Goal: Task Accomplishment & Management: Complete application form

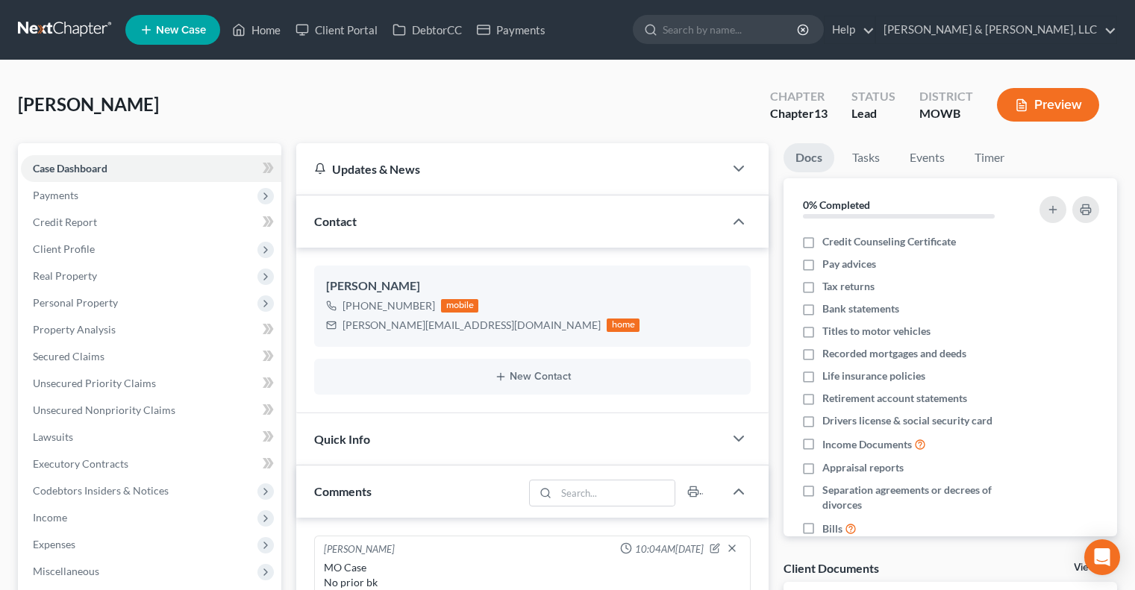
select select "0"
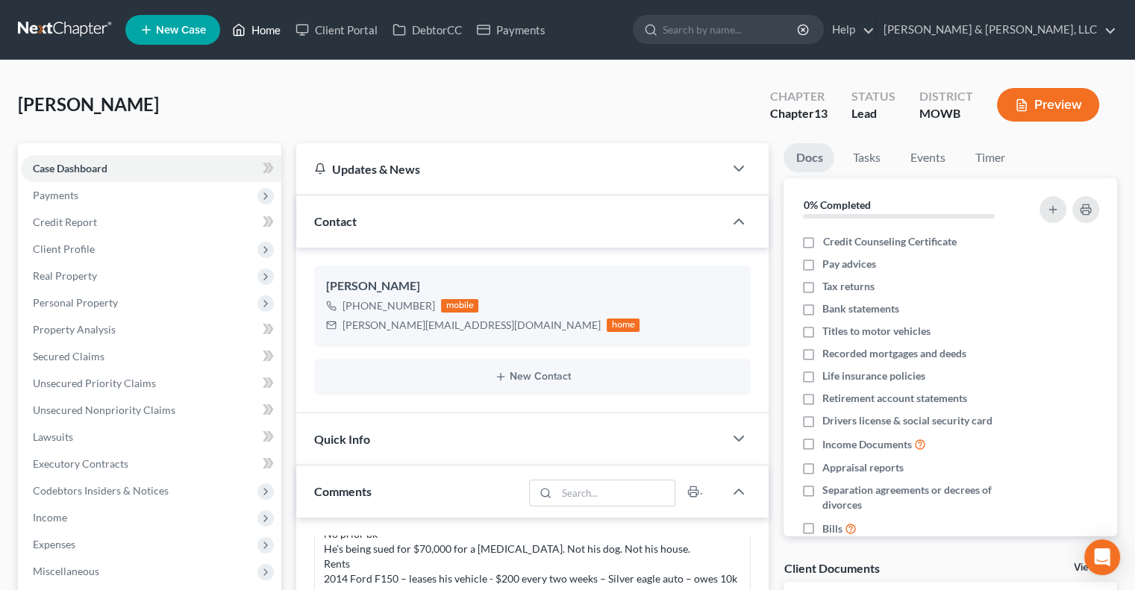
click at [260, 38] on link "Home" at bounding box center [256, 29] width 63 height 27
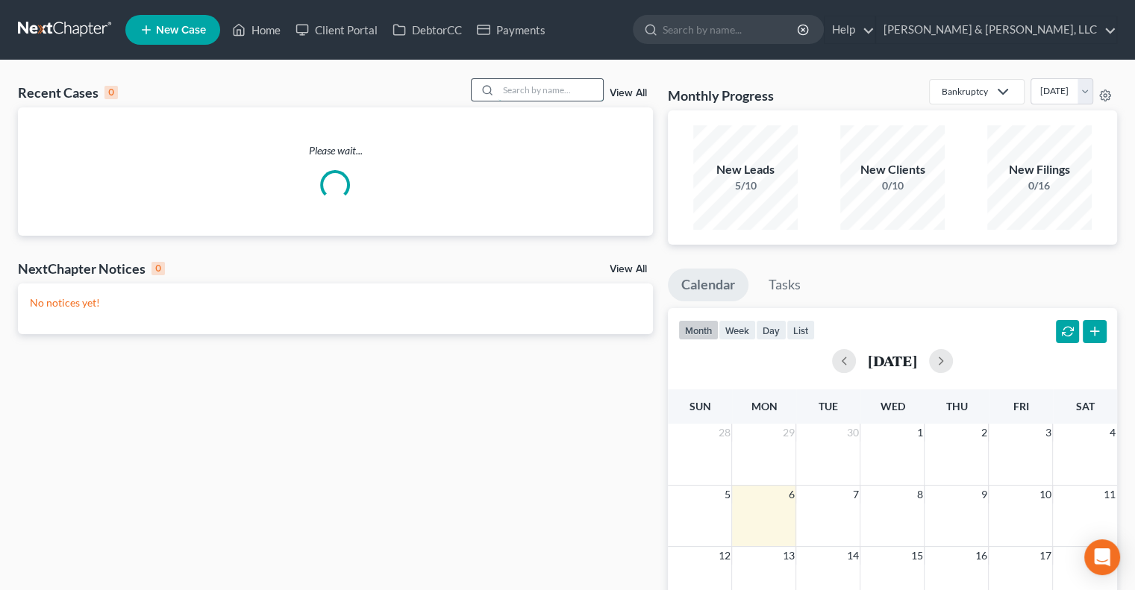
click at [536, 89] on input "search" at bounding box center [551, 90] width 105 height 22
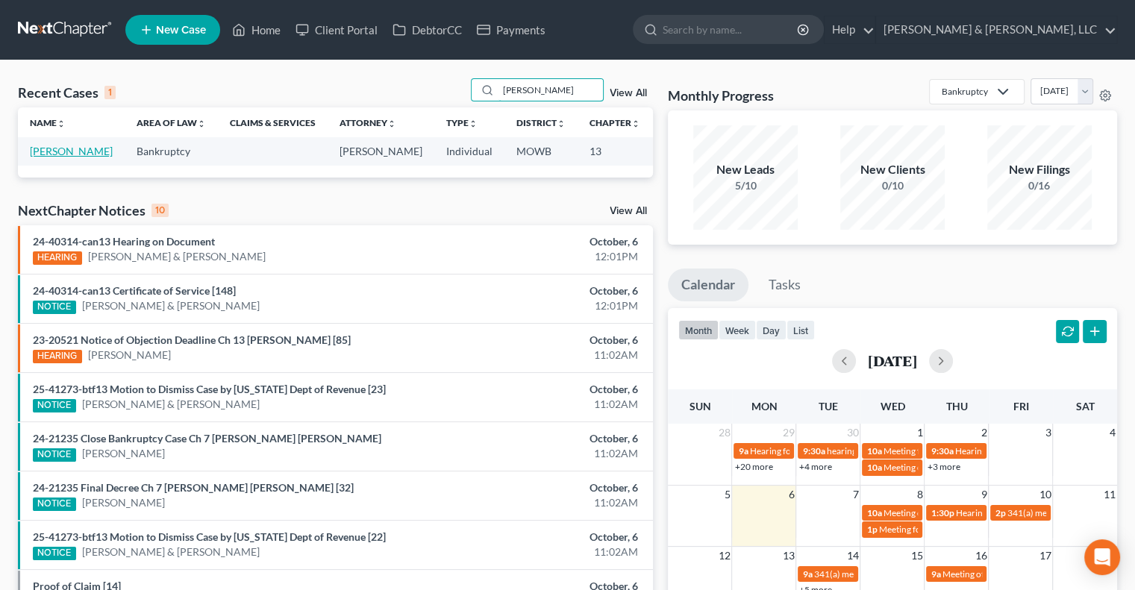
type input "gorence"
click at [53, 152] on link "[PERSON_NAME]" at bounding box center [71, 151] width 83 height 13
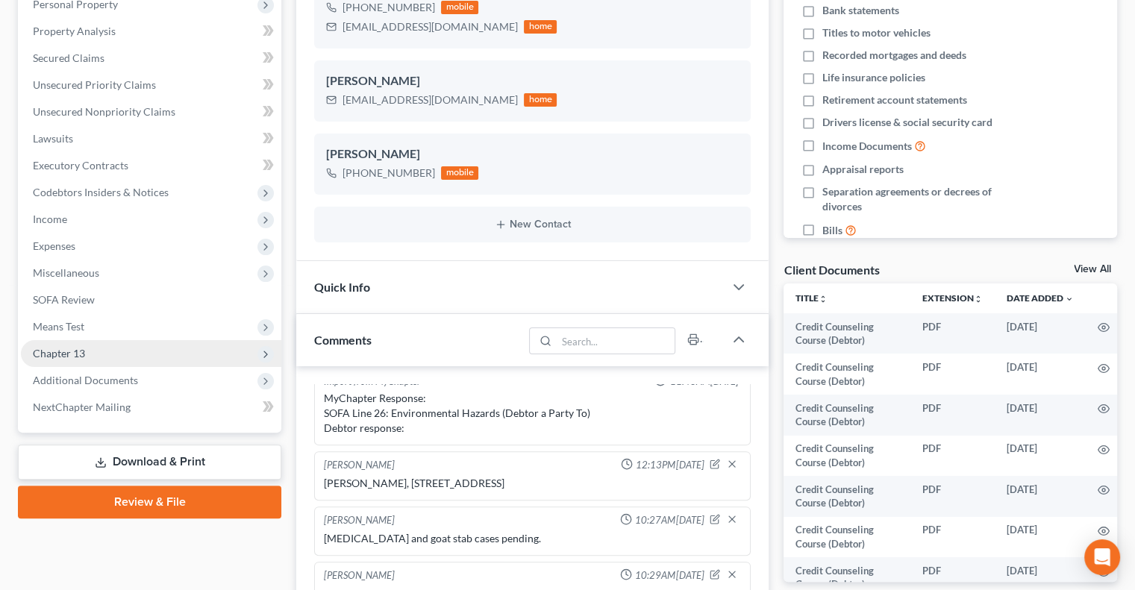
scroll to position [4754, 0]
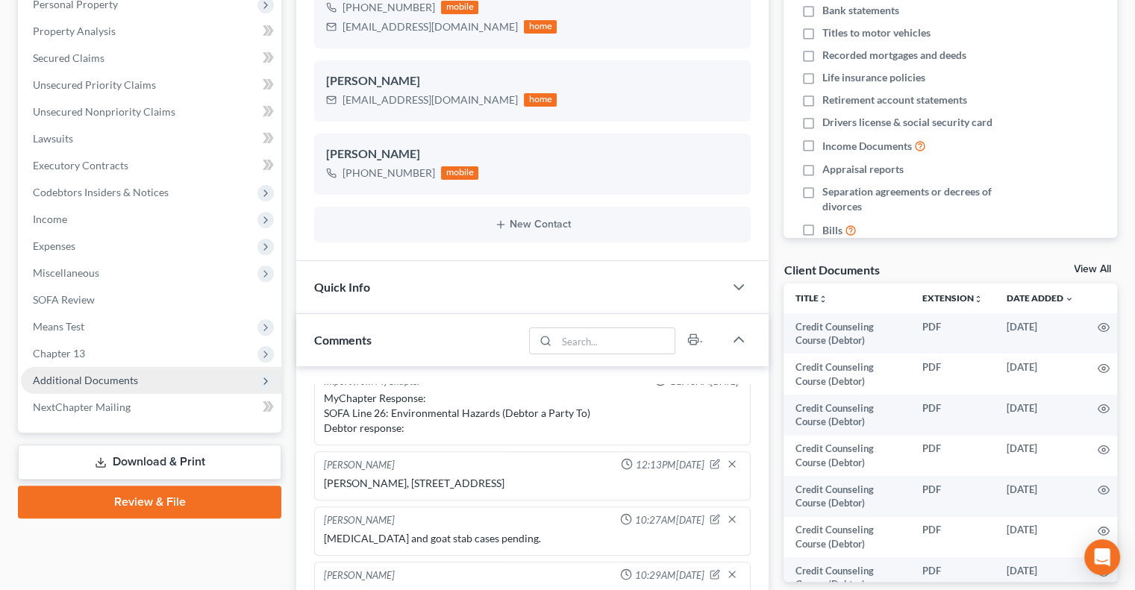
click at [94, 390] on span "Additional Documents" at bounding box center [151, 380] width 261 height 27
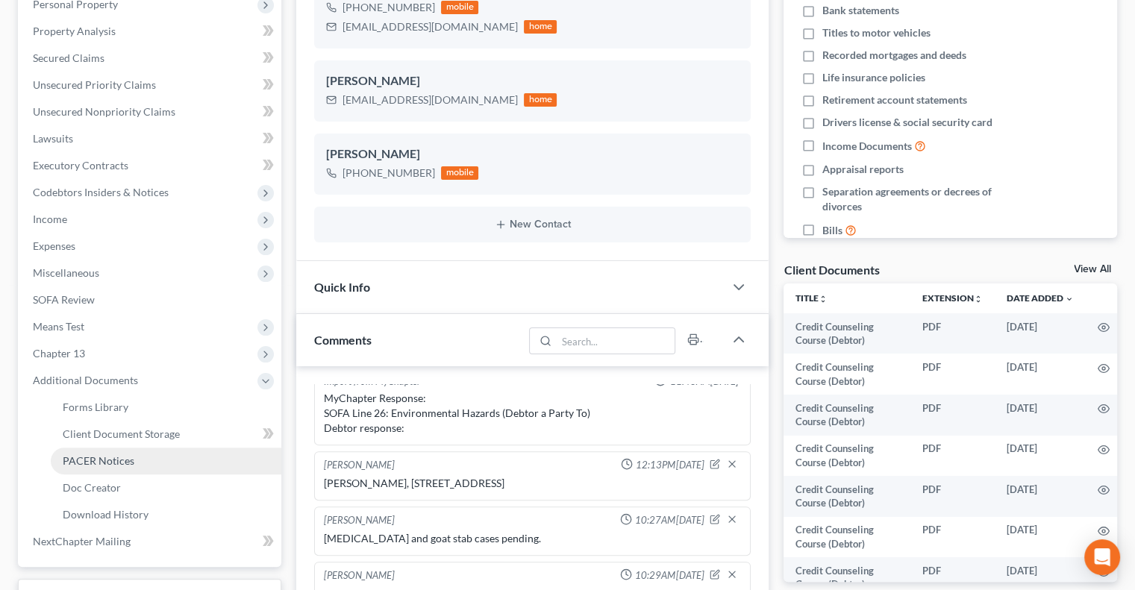
click at [93, 455] on span "PACER Notices" at bounding box center [99, 461] width 72 height 13
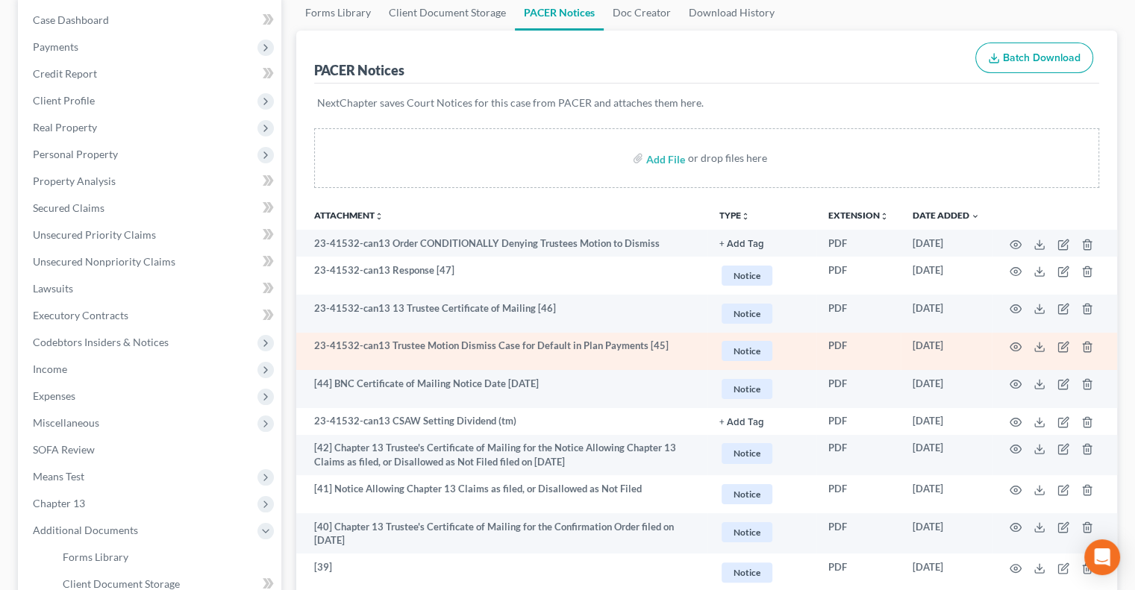
scroll to position [149, 0]
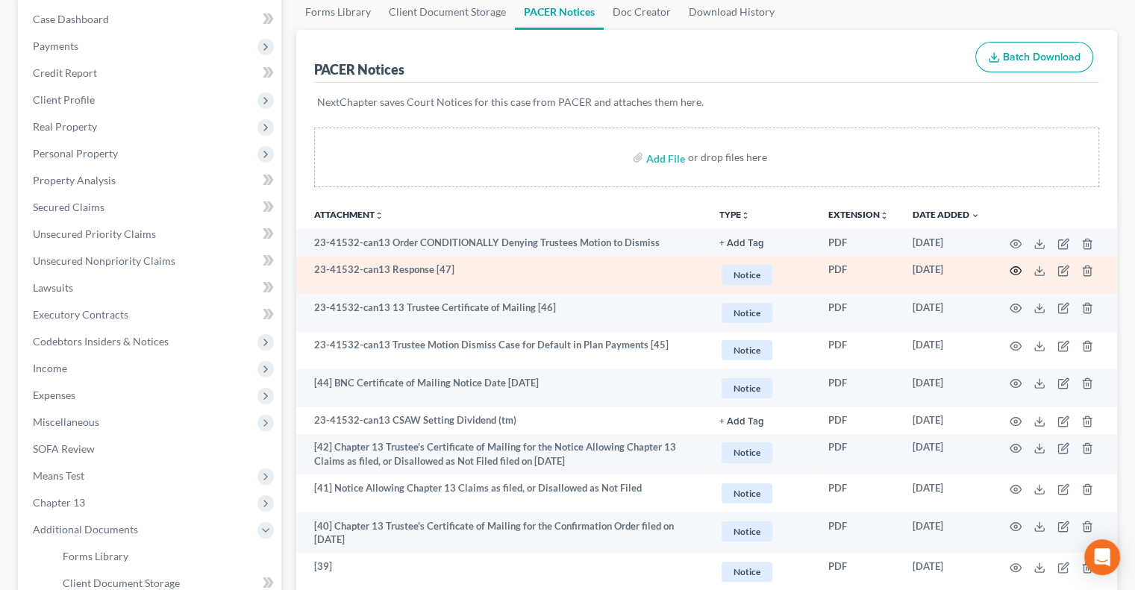
click at [1017, 268] on icon "button" at bounding box center [1016, 271] width 12 height 12
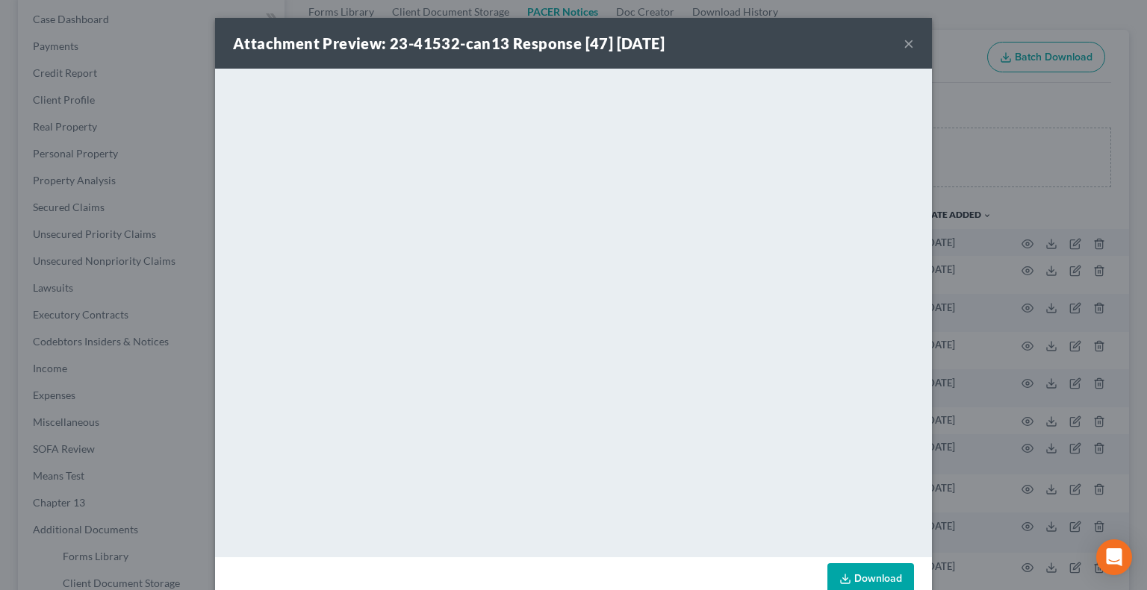
click at [903, 38] on button "×" at bounding box center [908, 43] width 10 height 18
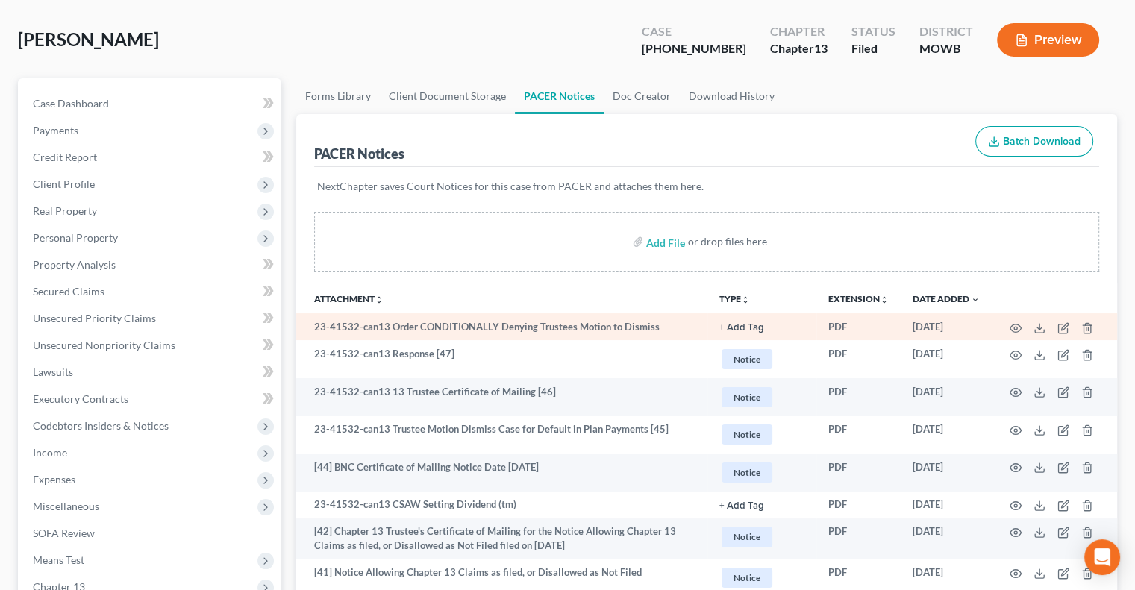
scroll to position [0, 0]
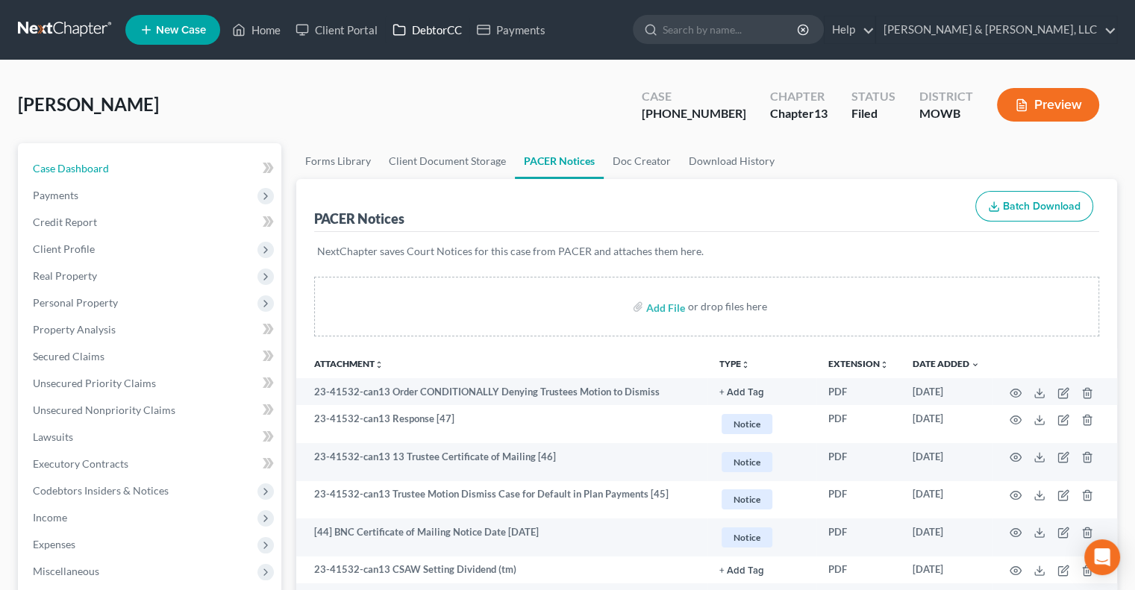
drag, startPoint x: 105, startPoint y: 161, endPoint x: 469, endPoint y: 23, distance: 389.3
click at [105, 161] on link "Case Dashboard" at bounding box center [151, 168] width 261 height 27
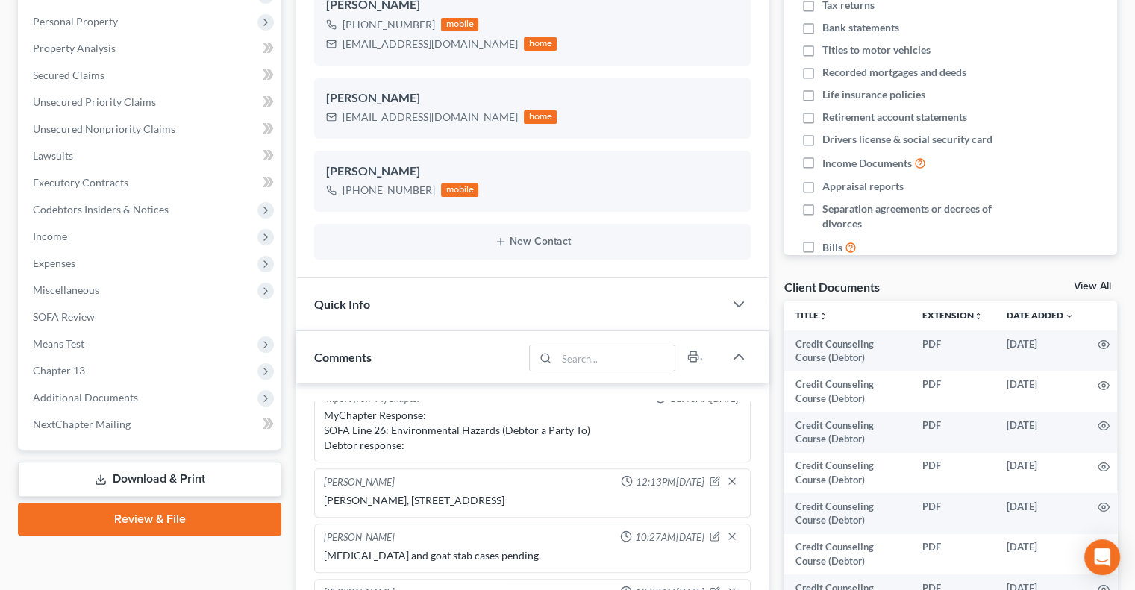
scroll to position [299, 0]
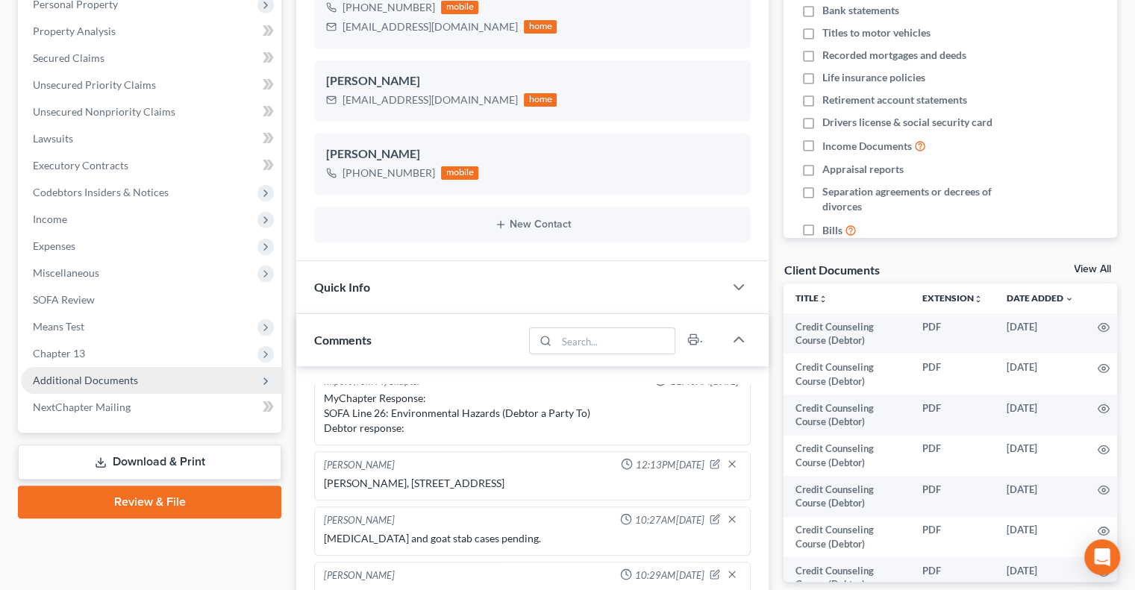
click at [99, 385] on span "Additional Documents" at bounding box center [85, 380] width 105 height 13
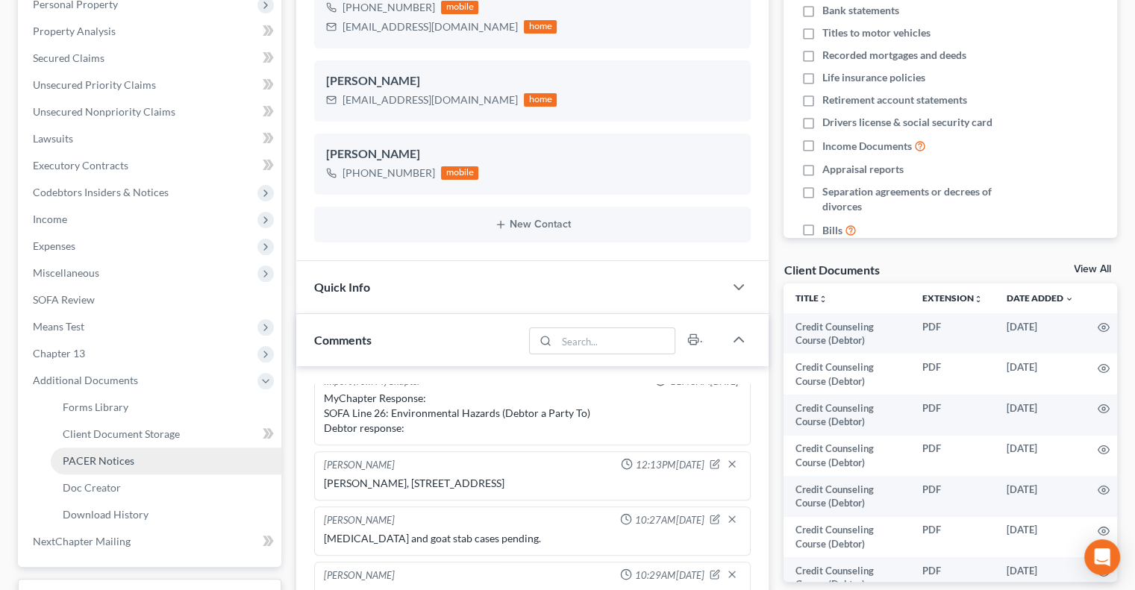
click at [130, 462] on span "PACER Notices" at bounding box center [99, 461] width 72 height 13
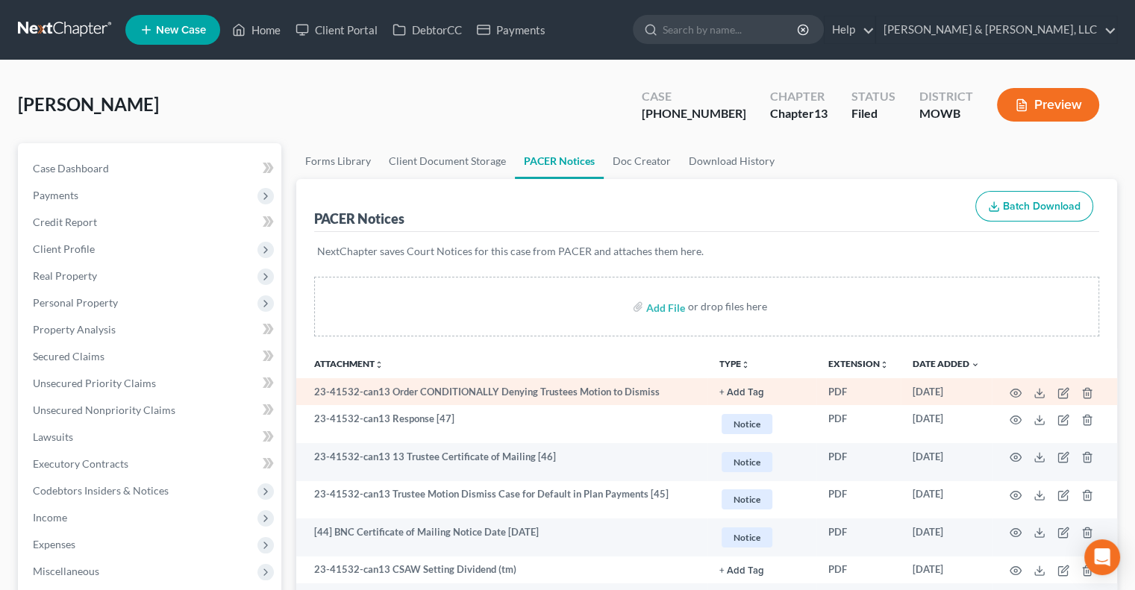
click at [1021, 388] on td at bounding box center [1054, 391] width 125 height 27
click at [1017, 392] on circle "button" at bounding box center [1016, 393] width 3 height 3
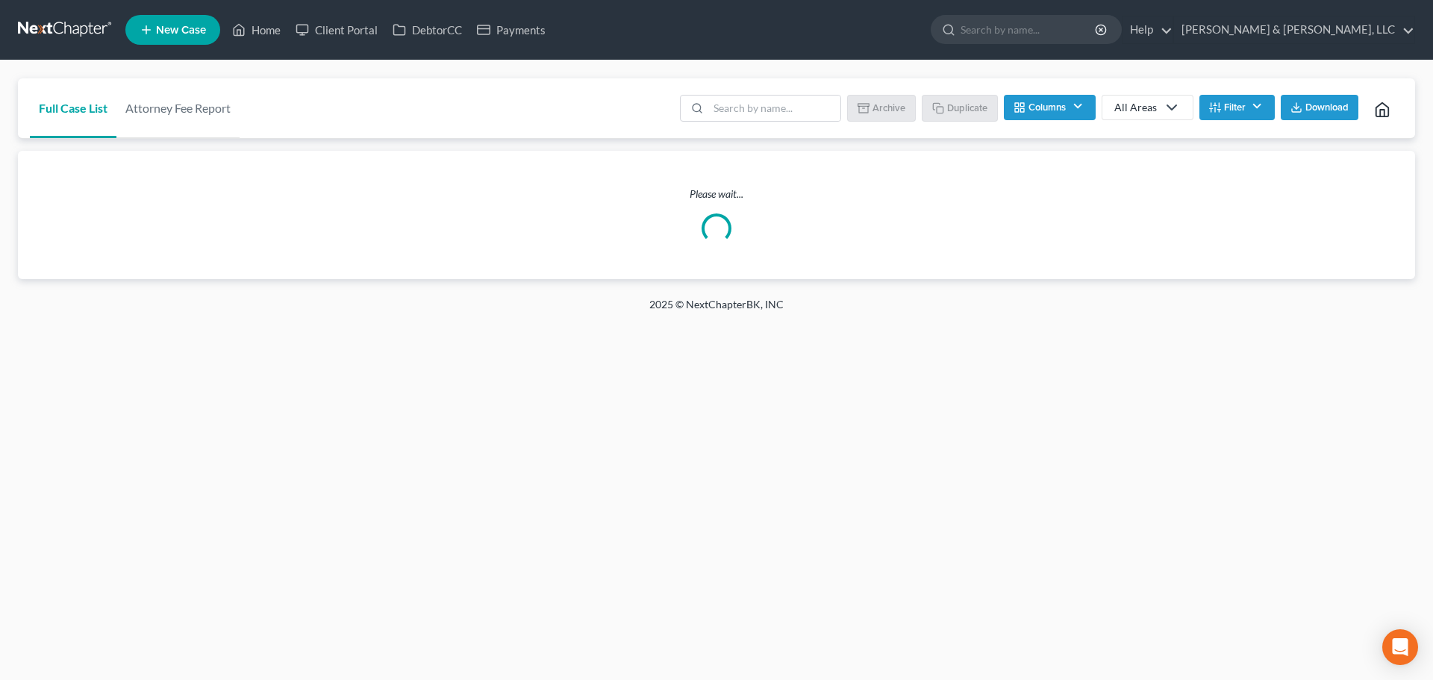
click at [175, 21] on link "New Case" at bounding box center [172, 30] width 95 height 30
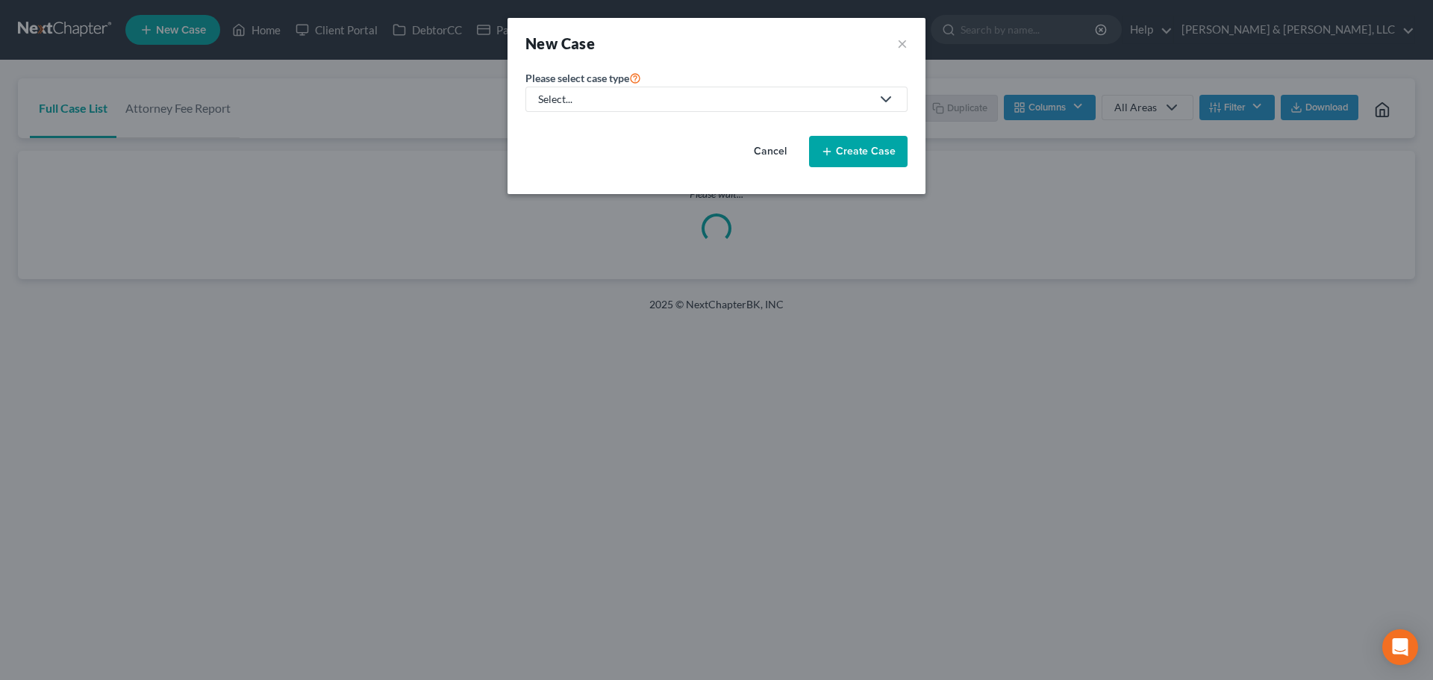
click at [564, 93] on div "Select..." at bounding box center [704, 99] width 333 height 15
click at [557, 125] on div "Bankruptcy" at bounding box center [611, 129] width 142 height 15
select select "46"
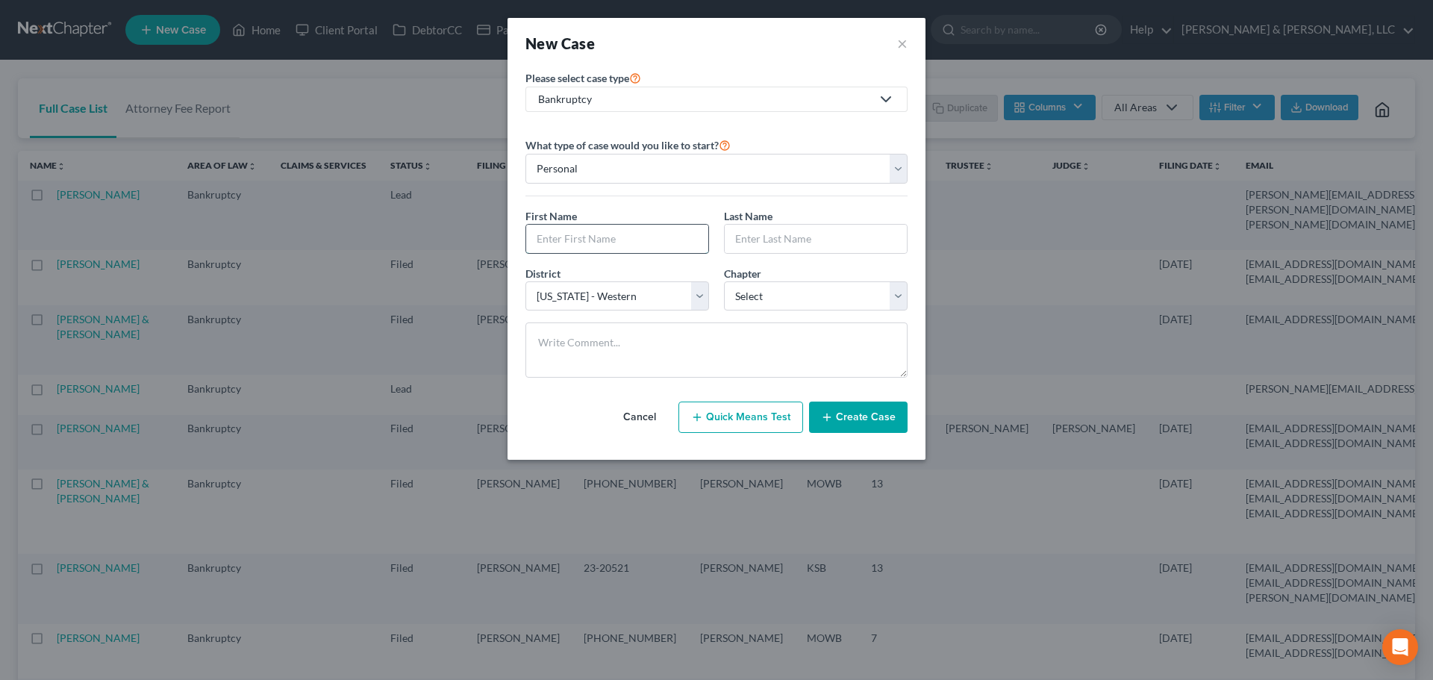
click at [576, 242] on input "text" at bounding box center [617, 239] width 182 height 28
type input "[PERSON_NAME]"
type input "{"
type input "[PERSON_NAME]"
select select "31"
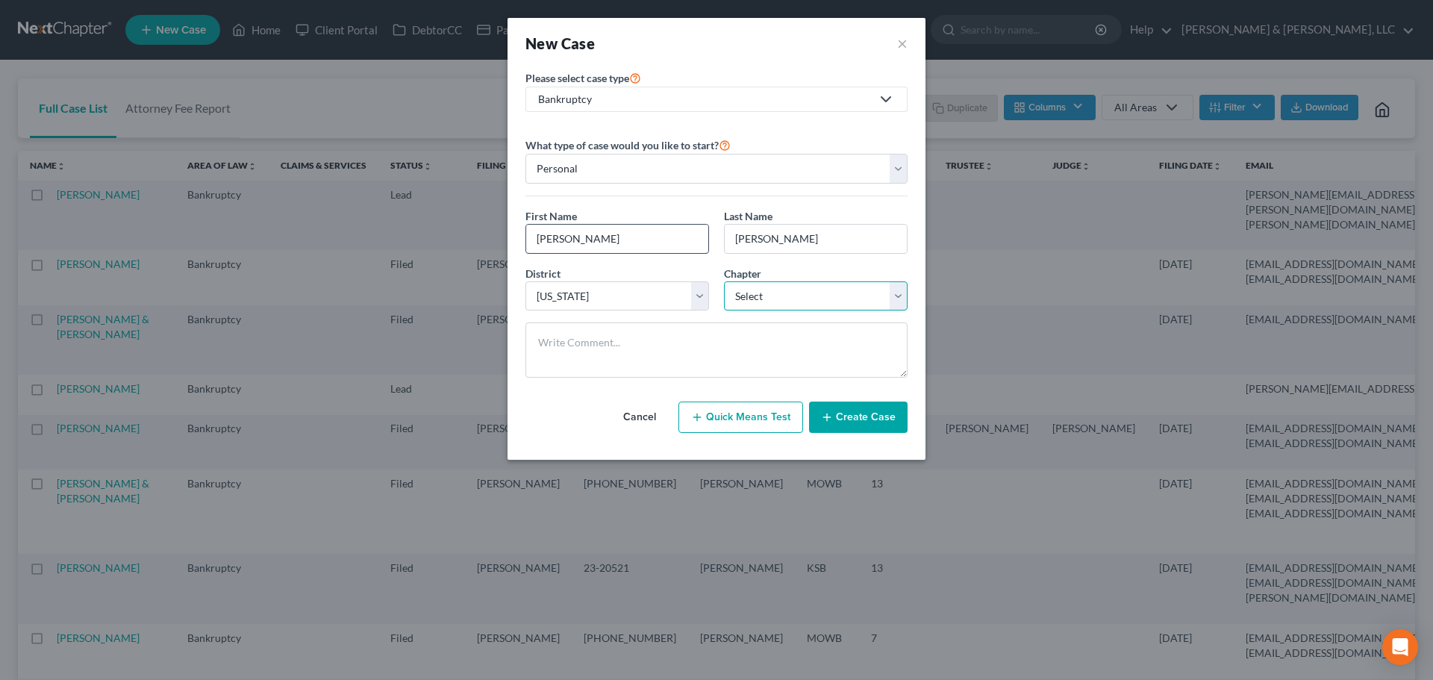
select select "3"
click at [866, 412] on button "Create Case" at bounding box center [858, 417] width 99 height 31
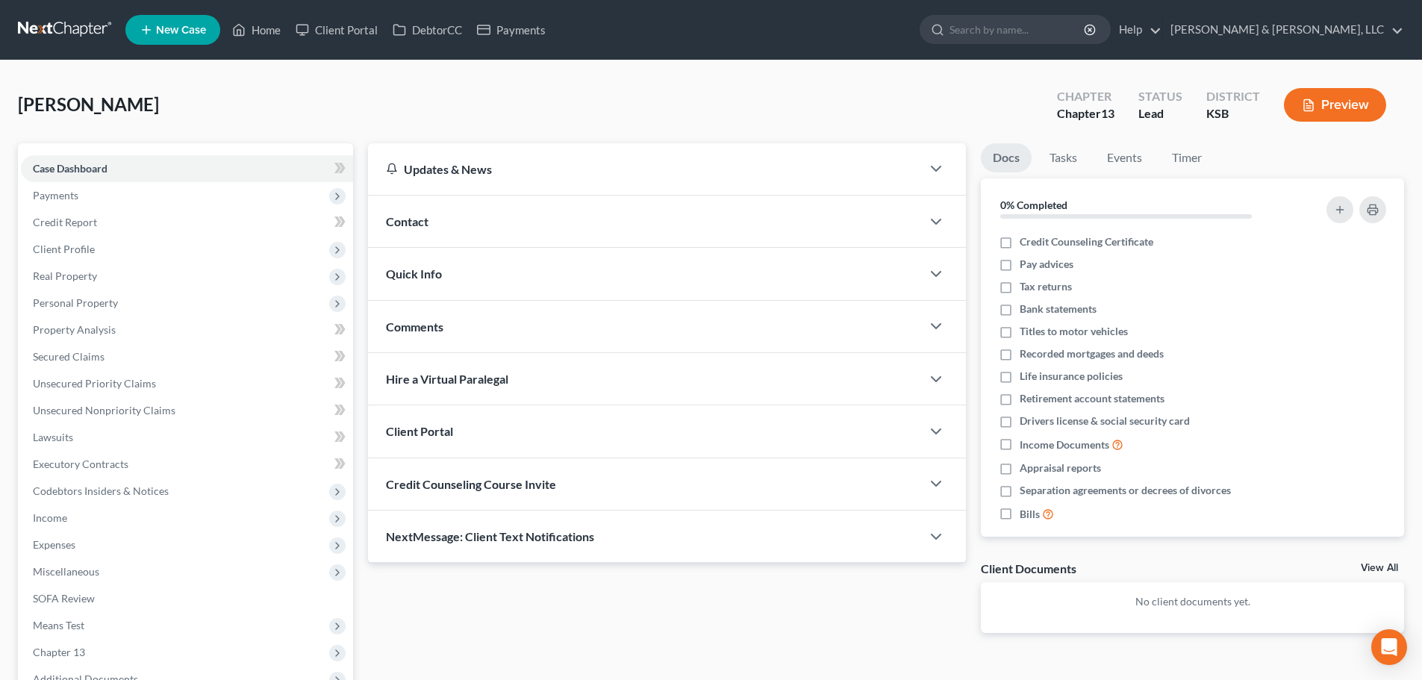
click at [419, 219] on span "Contact" at bounding box center [407, 221] width 43 height 14
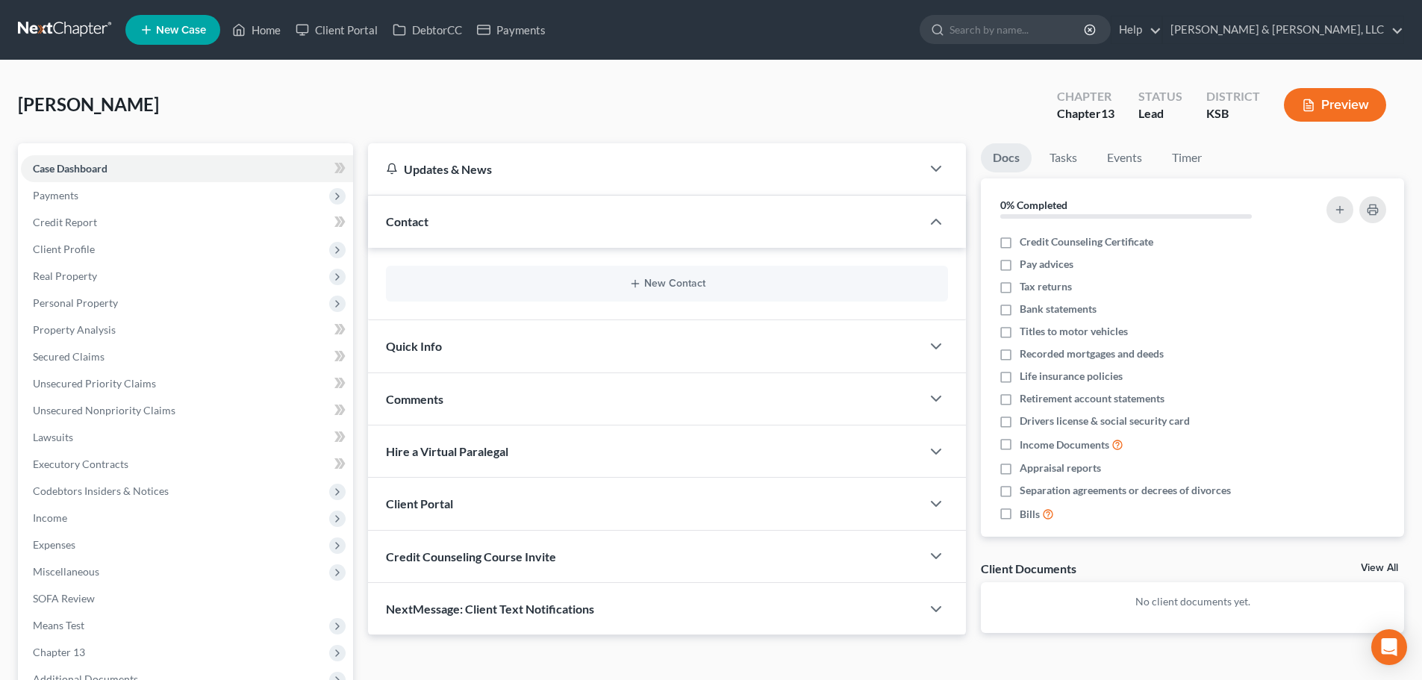
click at [676, 269] on div "New Contact" at bounding box center [667, 284] width 562 height 36
click at [671, 281] on button "New Contact" at bounding box center [667, 284] width 538 height 12
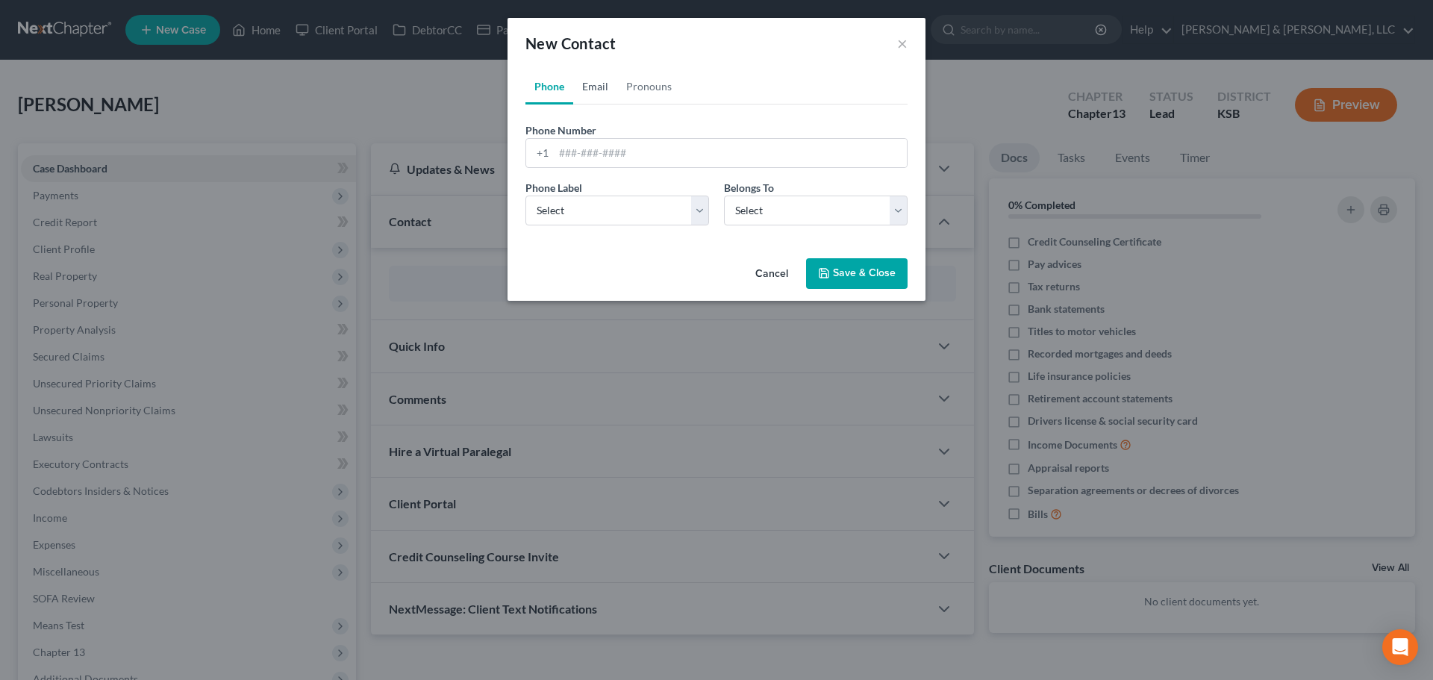
click at [596, 89] on link "Email" at bounding box center [595, 87] width 44 height 36
click at [596, 148] on input "email" at bounding box center [730, 153] width 353 height 28
paste input "[EMAIL_ADDRESS][DOMAIN_NAME]"
type input "[EMAIL_ADDRESS][DOMAIN_NAME]"
click at [586, 209] on select "Select Home Work Other" at bounding box center [618, 211] width 184 height 30
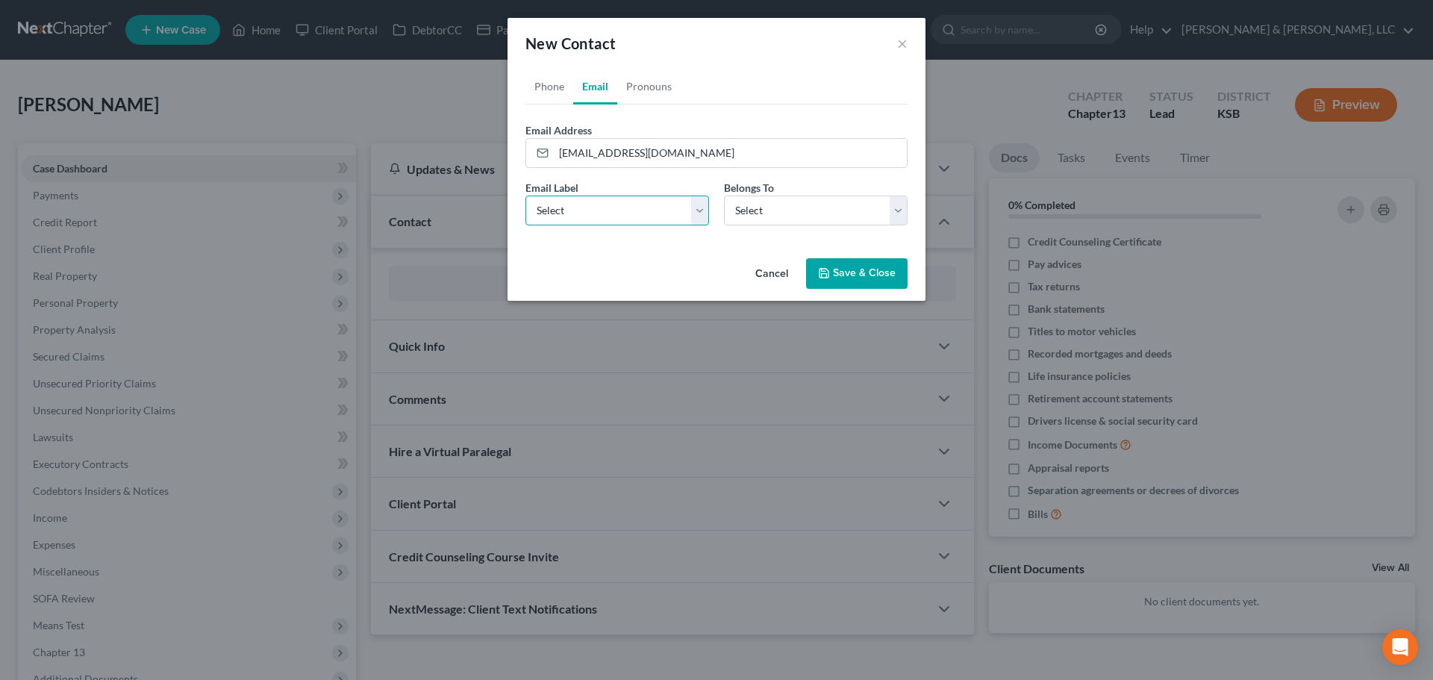
select select "0"
click at [526, 196] on select "Select Home Work Other" at bounding box center [618, 211] width 184 height 30
click at [743, 218] on select "Select Client Other" at bounding box center [816, 211] width 184 height 30
select select "0"
click at [724, 196] on select "Select Client Other" at bounding box center [816, 211] width 184 height 30
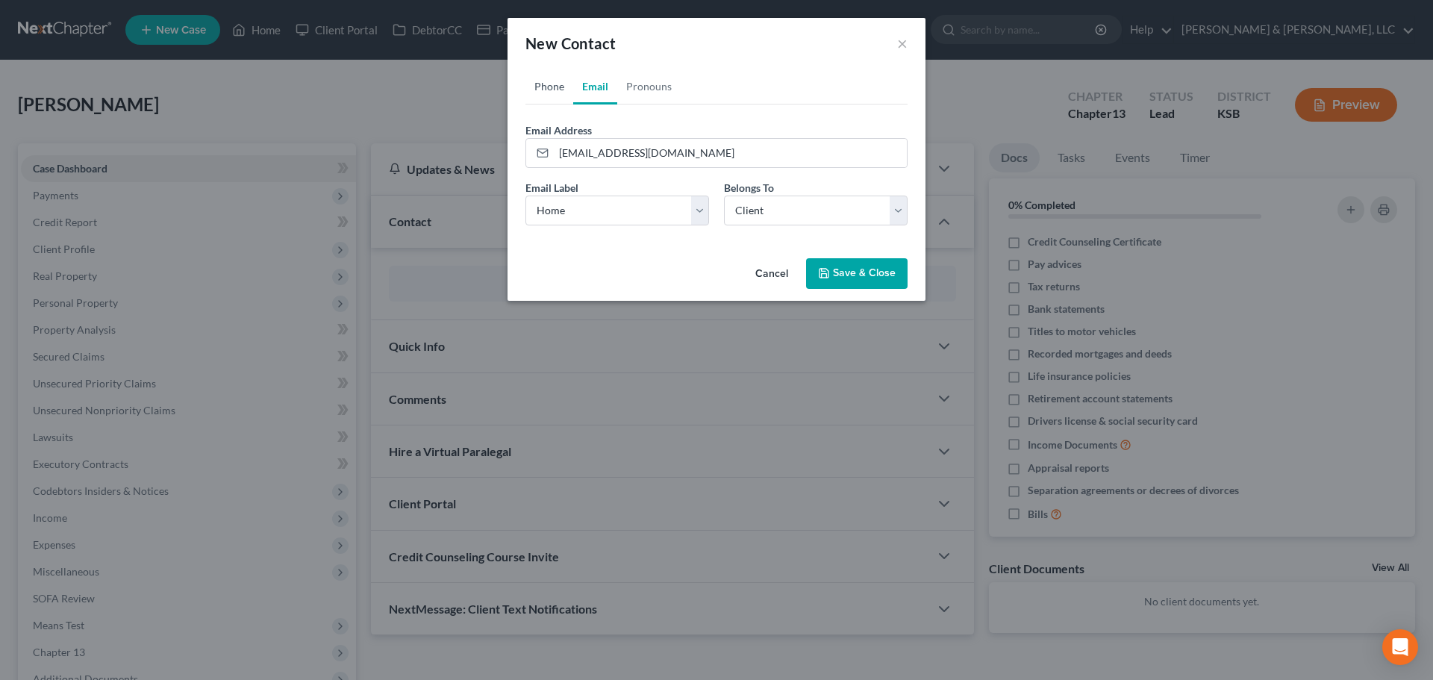
click at [546, 86] on link "Phone" at bounding box center [550, 87] width 48 height 36
click at [604, 148] on input "tel" at bounding box center [730, 153] width 353 height 28
paste input "[PHONE_NUMBER]"
type input "[PHONE_NUMBER]"
click at [569, 211] on select "Select Mobile Home Work Other" at bounding box center [618, 211] width 184 height 30
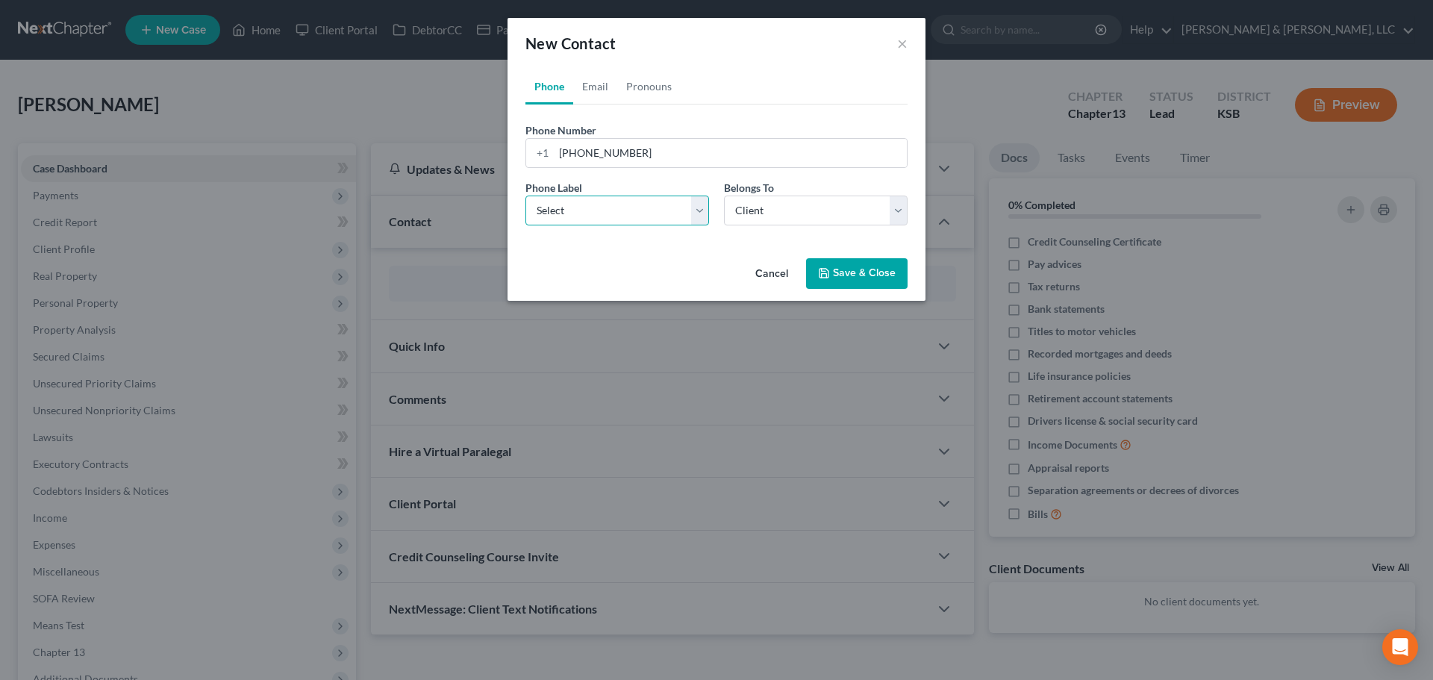
select select "0"
click at [526, 196] on select "Select Mobile Home Work Other" at bounding box center [618, 211] width 184 height 30
click at [595, 93] on link "Email" at bounding box center [595, 87] width 44 height 36
click at [852, 271] on button "Save & Close" at bounding box center [857, 273] width 102 height 31
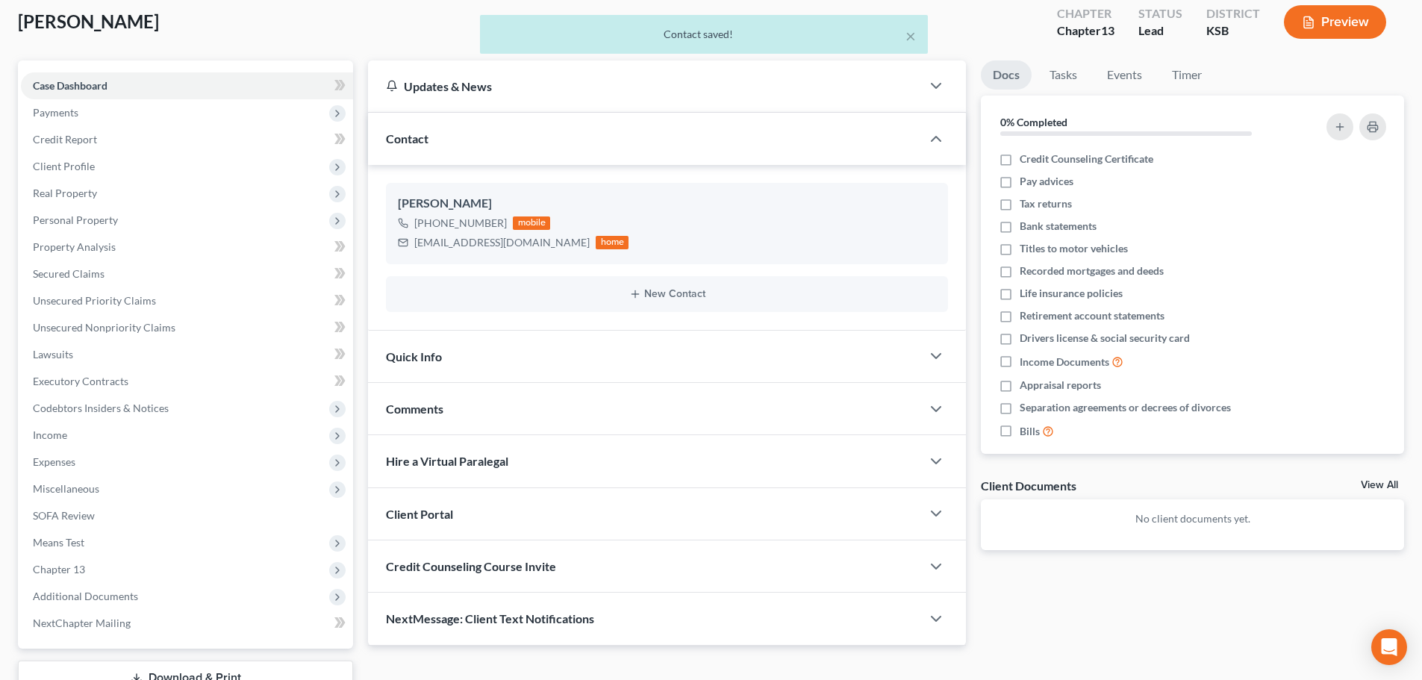
scroll to position [194, 0]
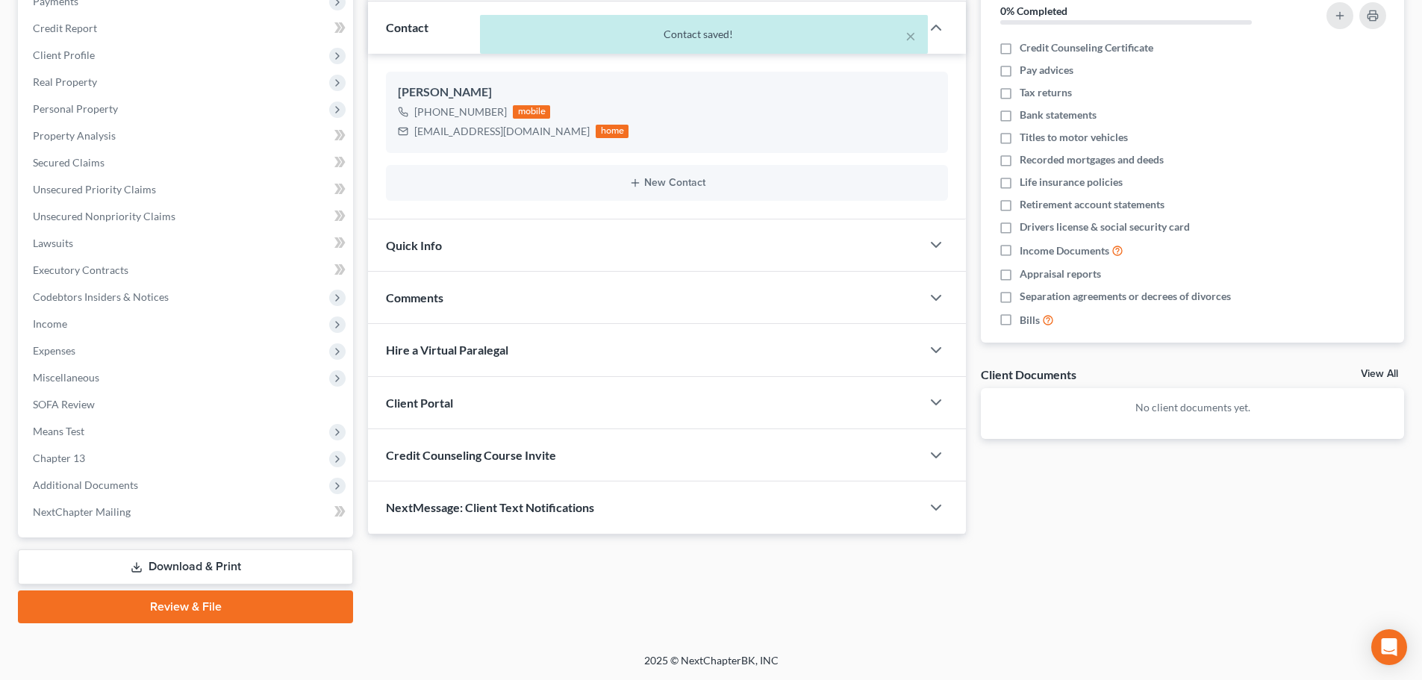
click at [429, 399] on span "Client Portal" at bounding box center [419, 403] width 67 height 14
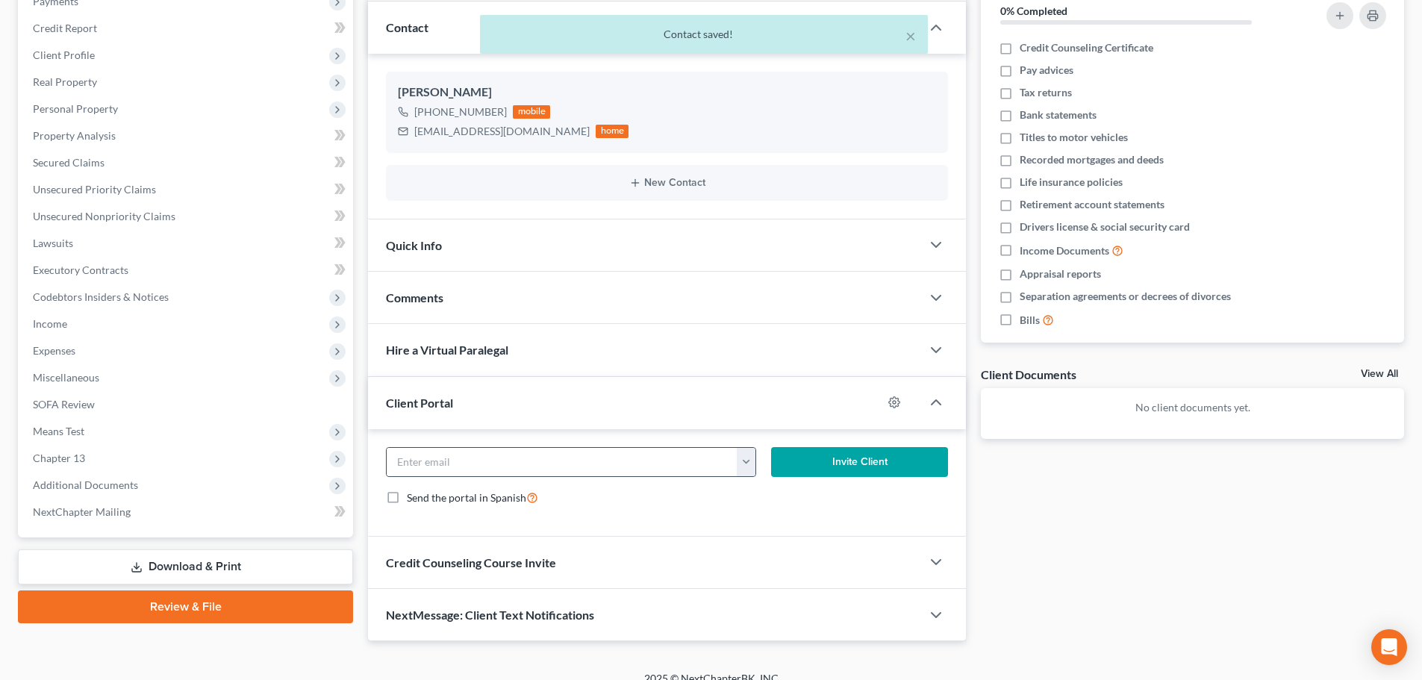
click at [749, 470] on button "button" at bounding box center [746, 462] width 19 height 28
click at [774, 491] on link "[EMAIL_ADDRESS][DOMAIN_NAME]" at bounding box center [839, 494] width 204 height 25
type input "[EMAIL_ADDRESS][DOMAIN_NAME]"
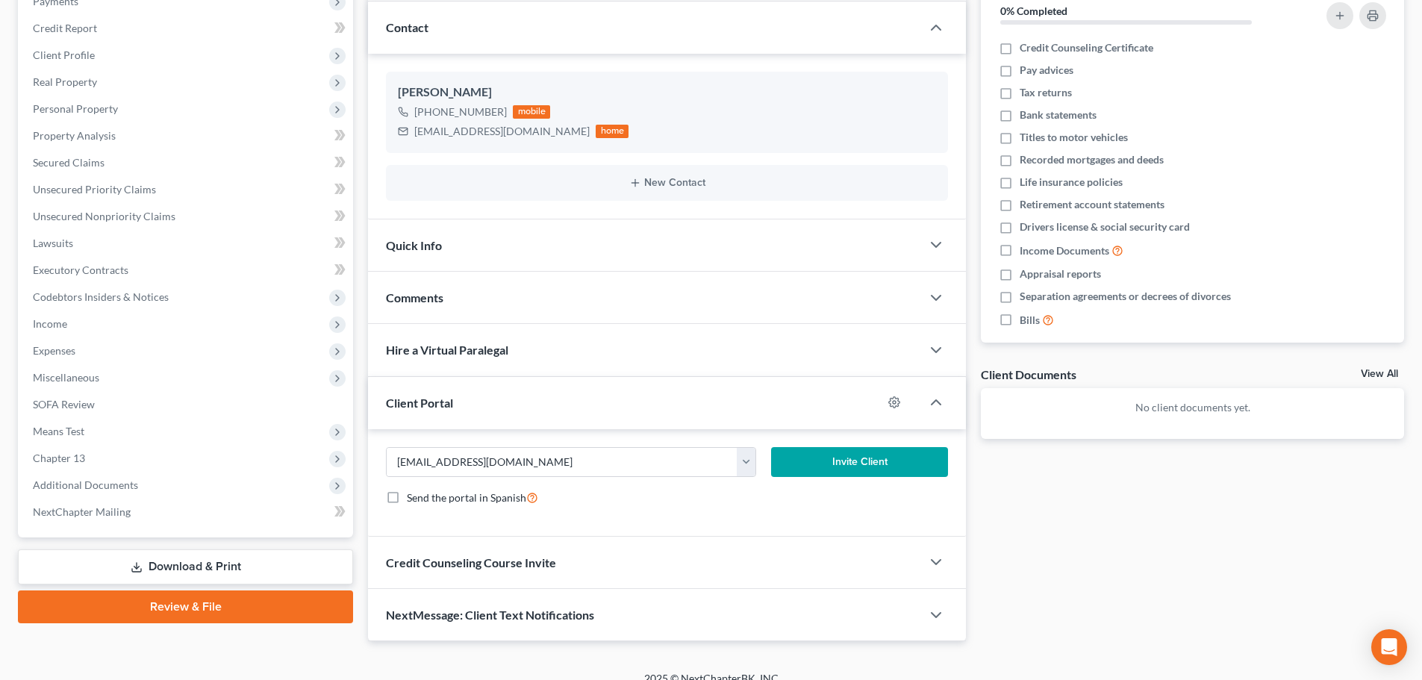
click at [831, 471] on button "Invite Client" at bounding box center [860, 462] width 178 height 30
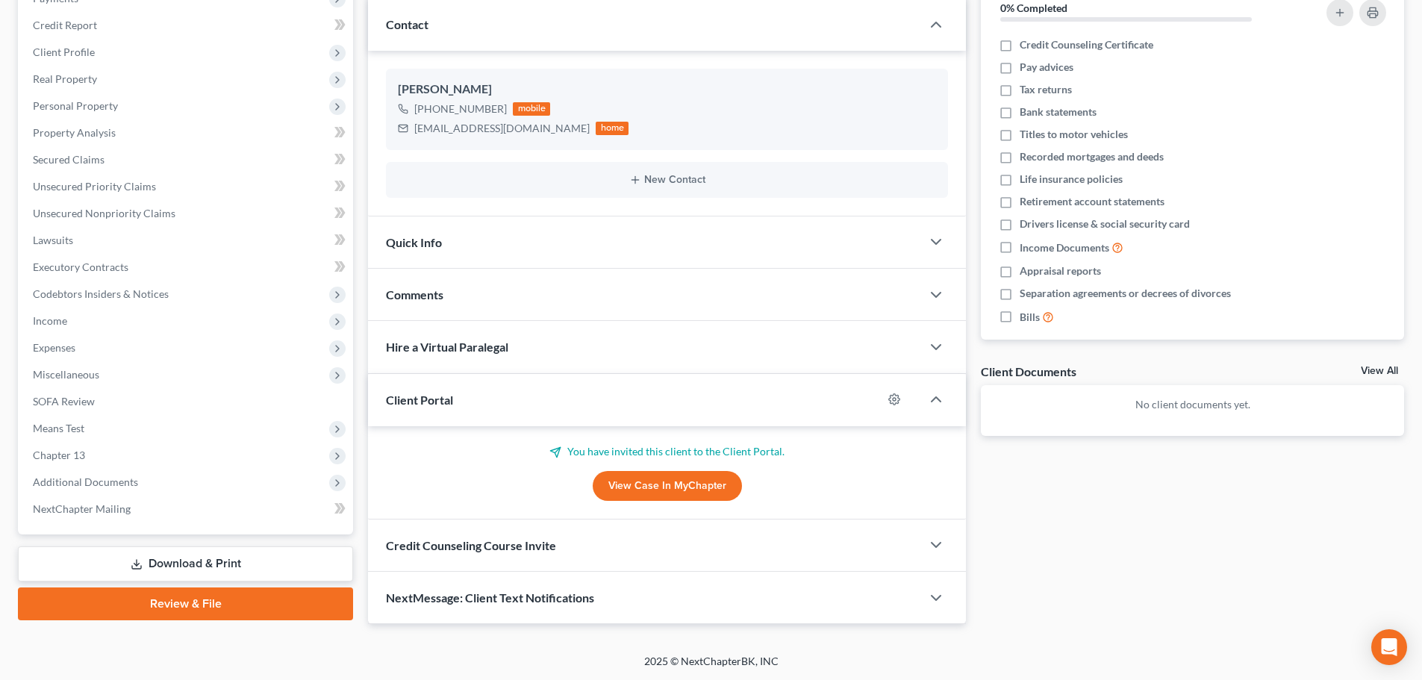
scroll to position [198, 0]
click at [501, 546] on span "Credit Counseling Course Invite" at bounding box center [471, 544] width 170 height 14
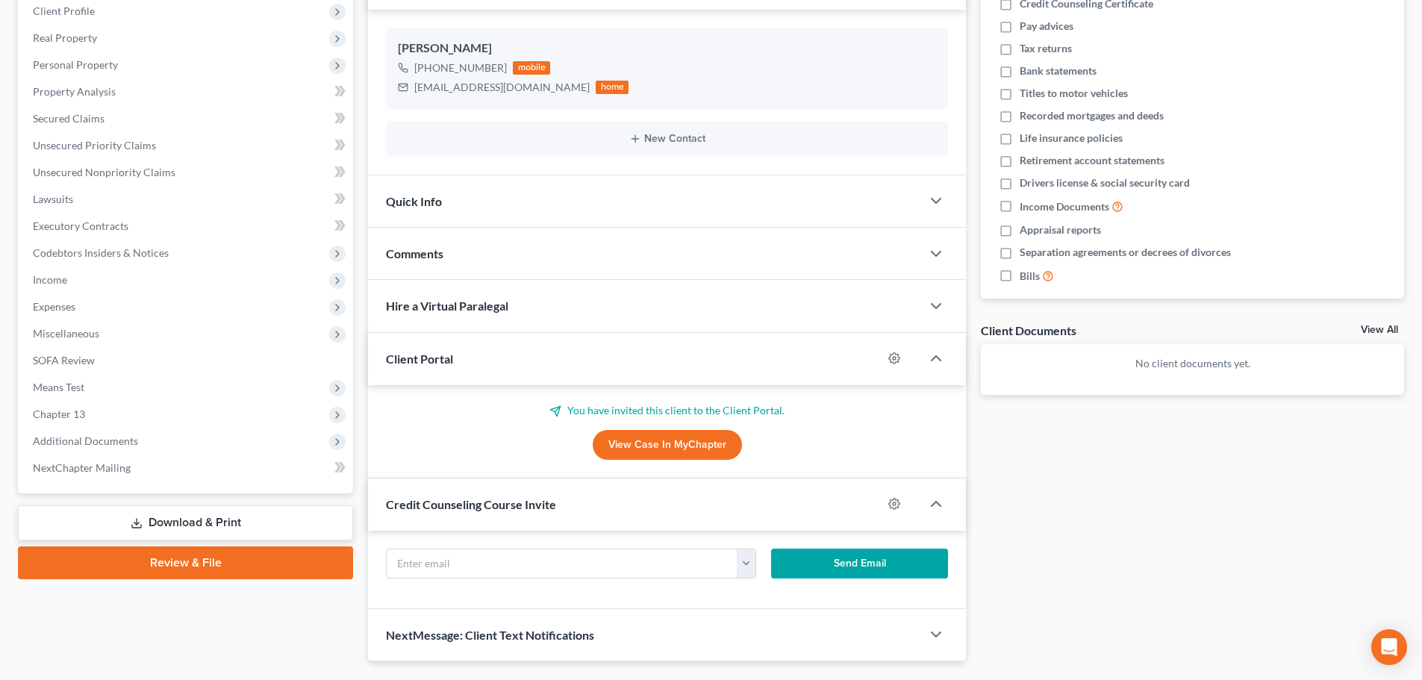
scroll to position [276, 0]
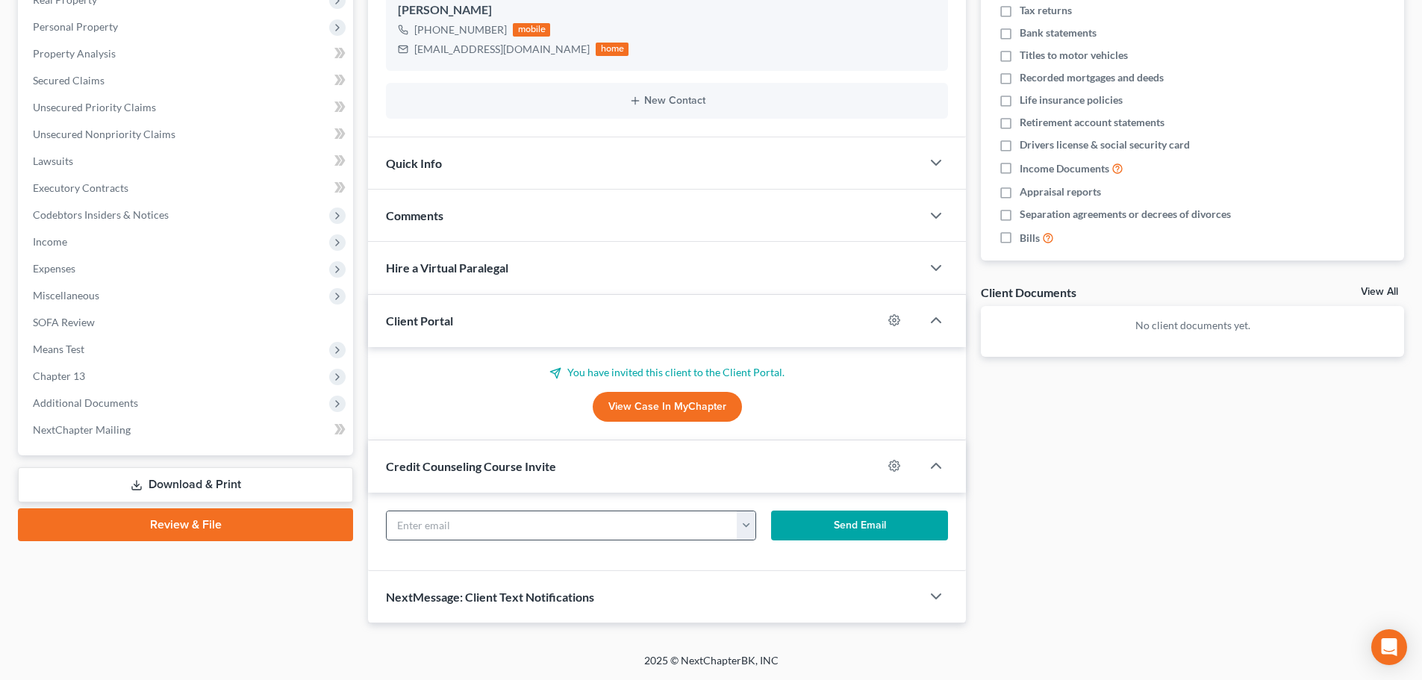
click at [751, 526] on button "button" at bounding box center [746, 525] width 19 height 28
click at [773, 564] on link "[EMAIL_ADDRESS][DOMAIN_NAME]" at bounding box center [839, 558] width 204 height 25
type input "[EMAIL_ADDRESS][DOMAIN_NAME]"
click at [829, 523] on button "Send Email" at bounding box center [860, 526] width 178 height 30
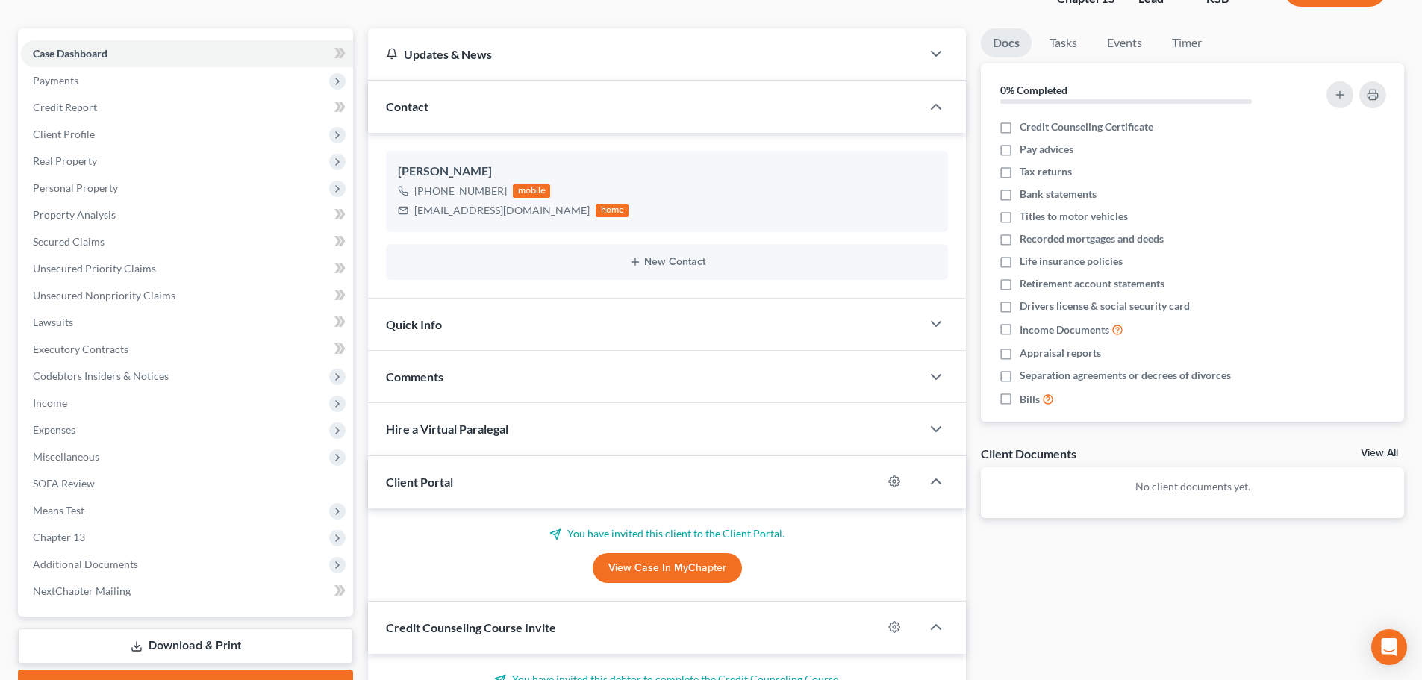
scroll to position [0, 0]
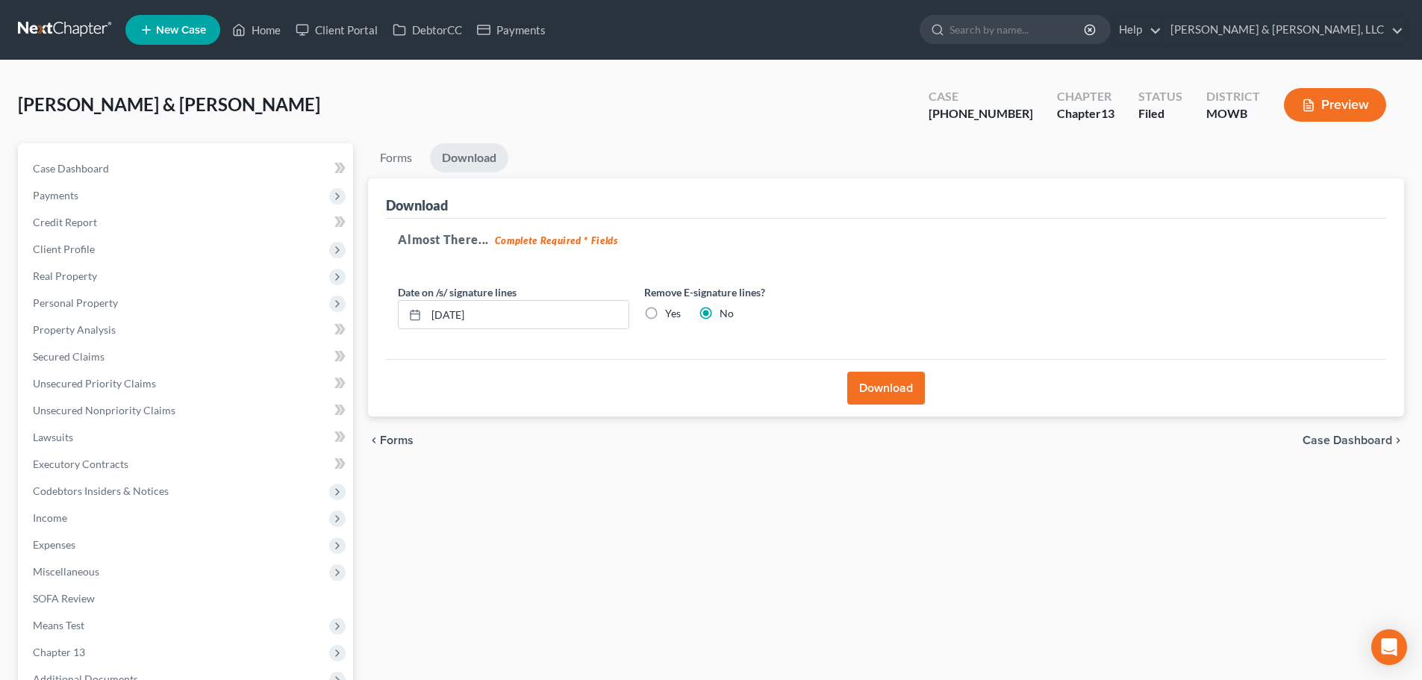
click at [246, 26] on icon at bounding box center [238, 30] width 13 height 18
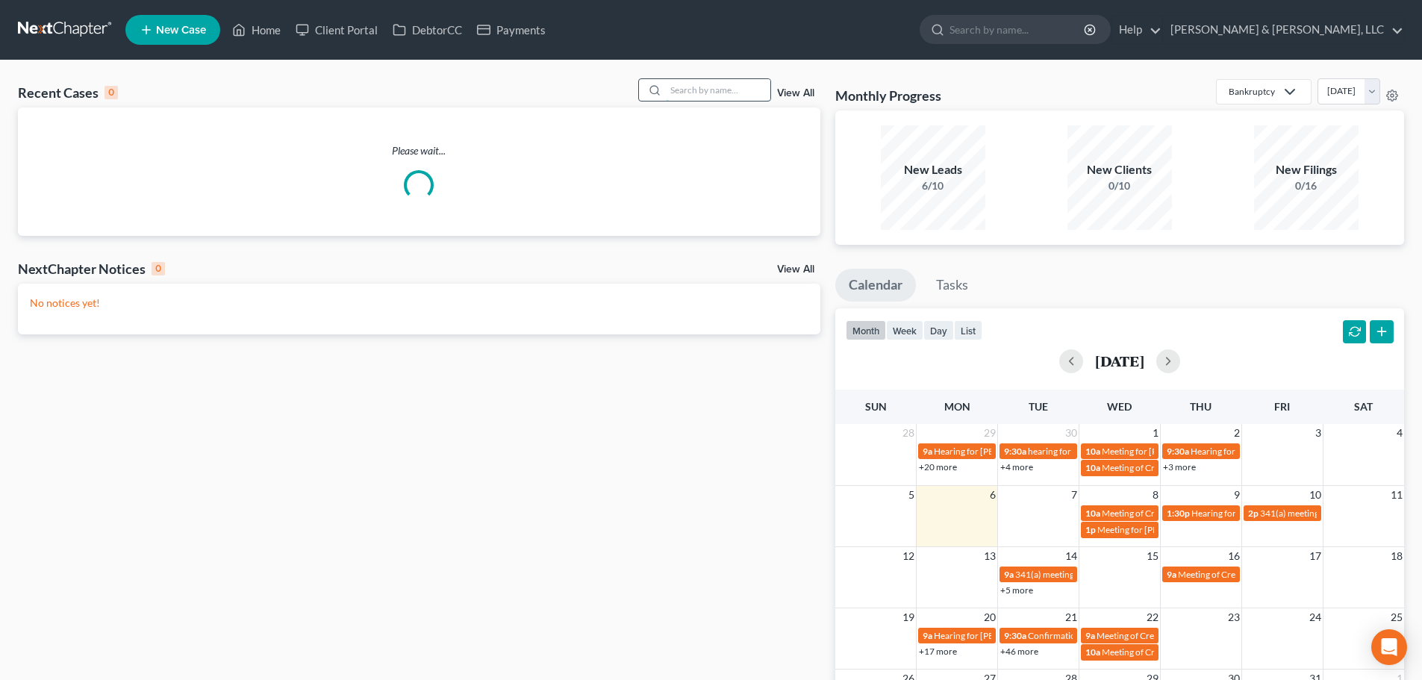
click at [705, 88] on input "search" at bounding box center [718, 90] width 105 height 22
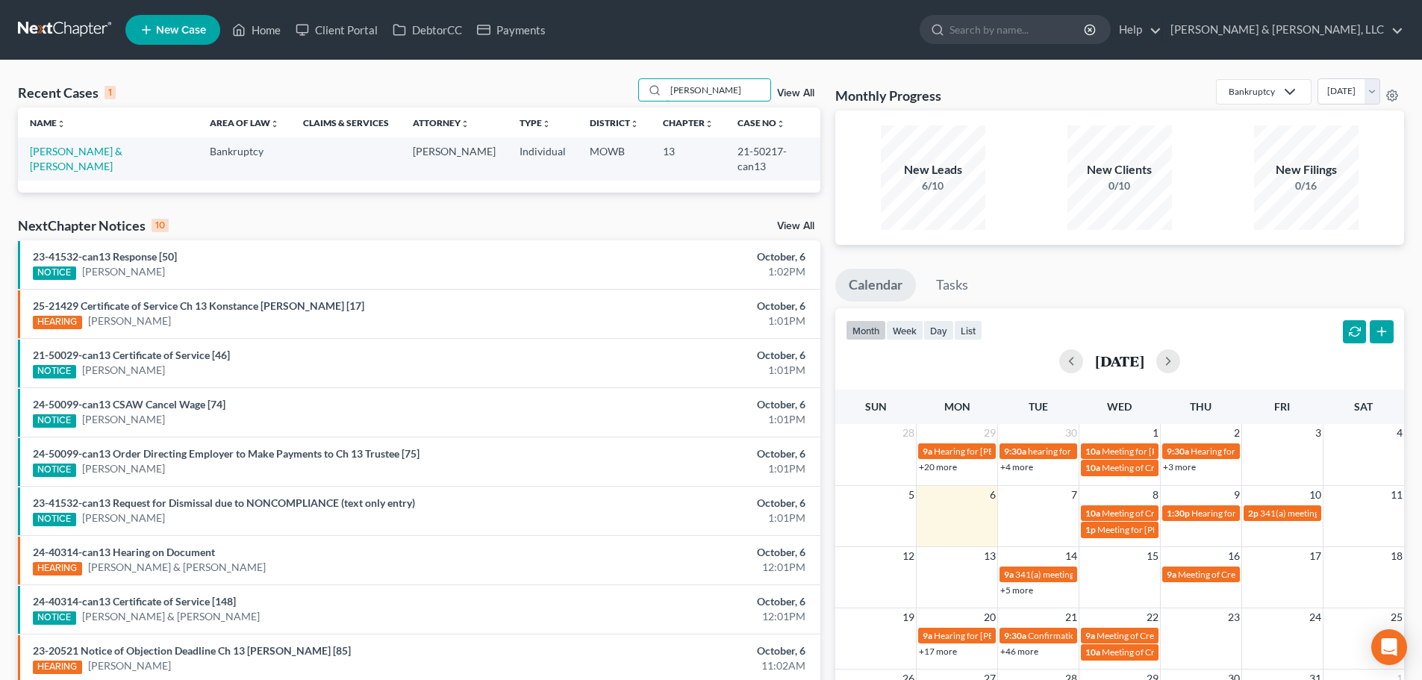
type input "chrisman"
click at [69, 167] on div "Name unfold_more expand_more expand_less Area of Law unfold_more expand_more ex…" at bounding box center [419, 149] width 803 height 84
click at [85, 149] on link "Chrisman, Jeremy & Kimberly" at bounding box center [76, 159] width 93 height 28
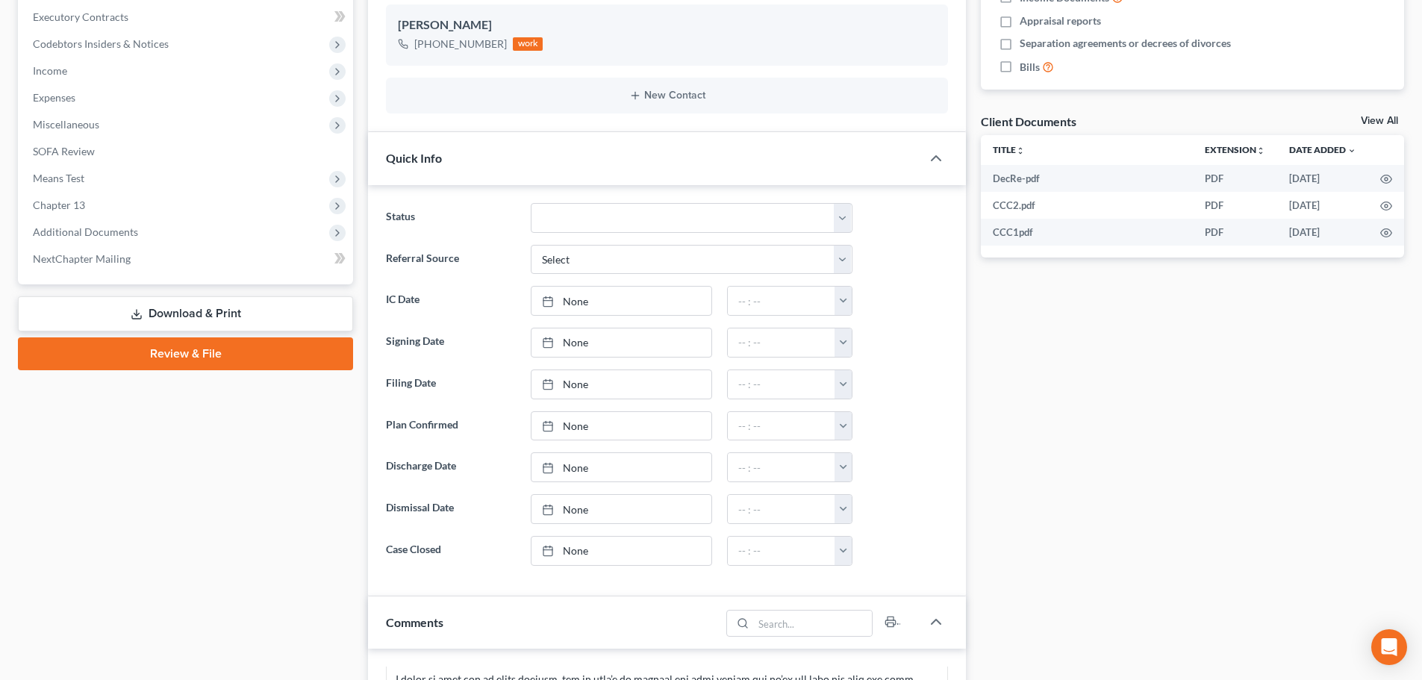
scroll to position [448, 0]
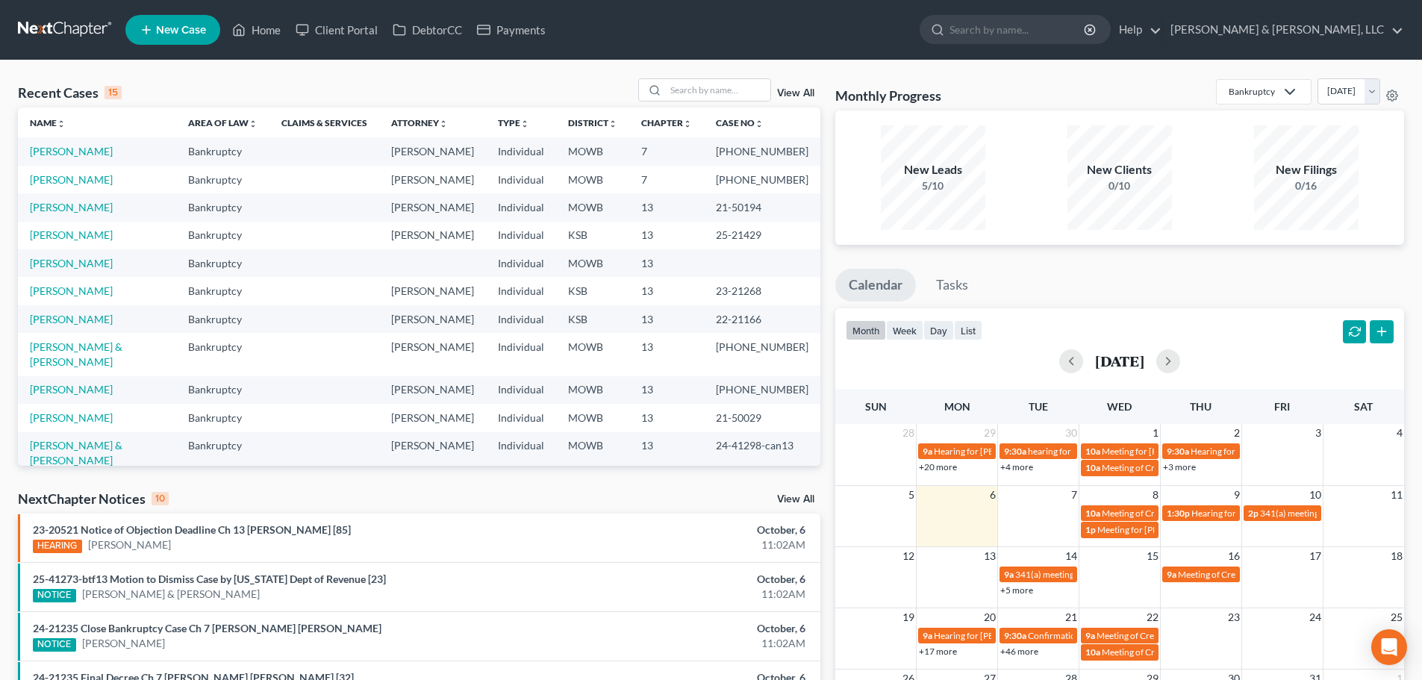
click at [741, 75] on div "Recent Cases 15 View All Name unfold_more expand_more expand_less Area of Law u…" at bounding box center [711, 553] width 1422 height 987
click at [735, 84] on input "search" at bounding box center [718, 90] width 105 height 22
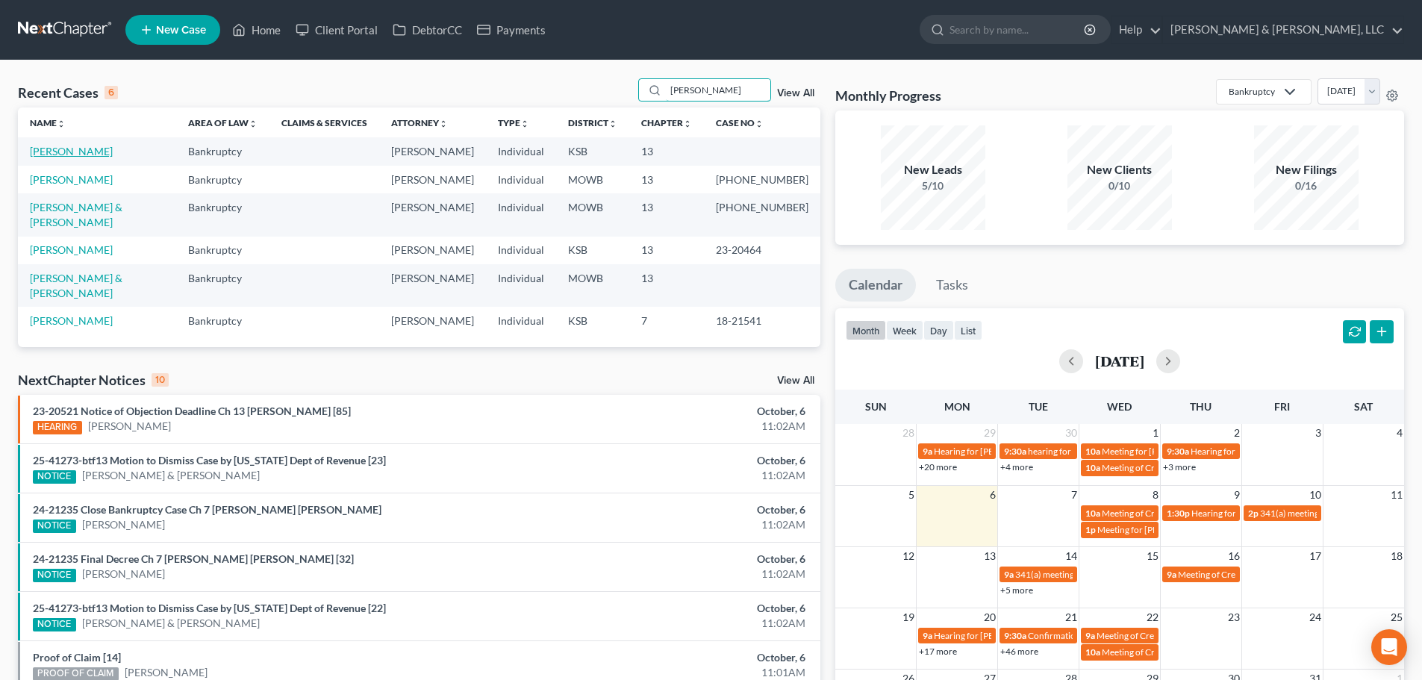
type input "omar"
click at [48, 154] on link "Alagha, Omar" at bounding box center [71, 151] width 83 height 13
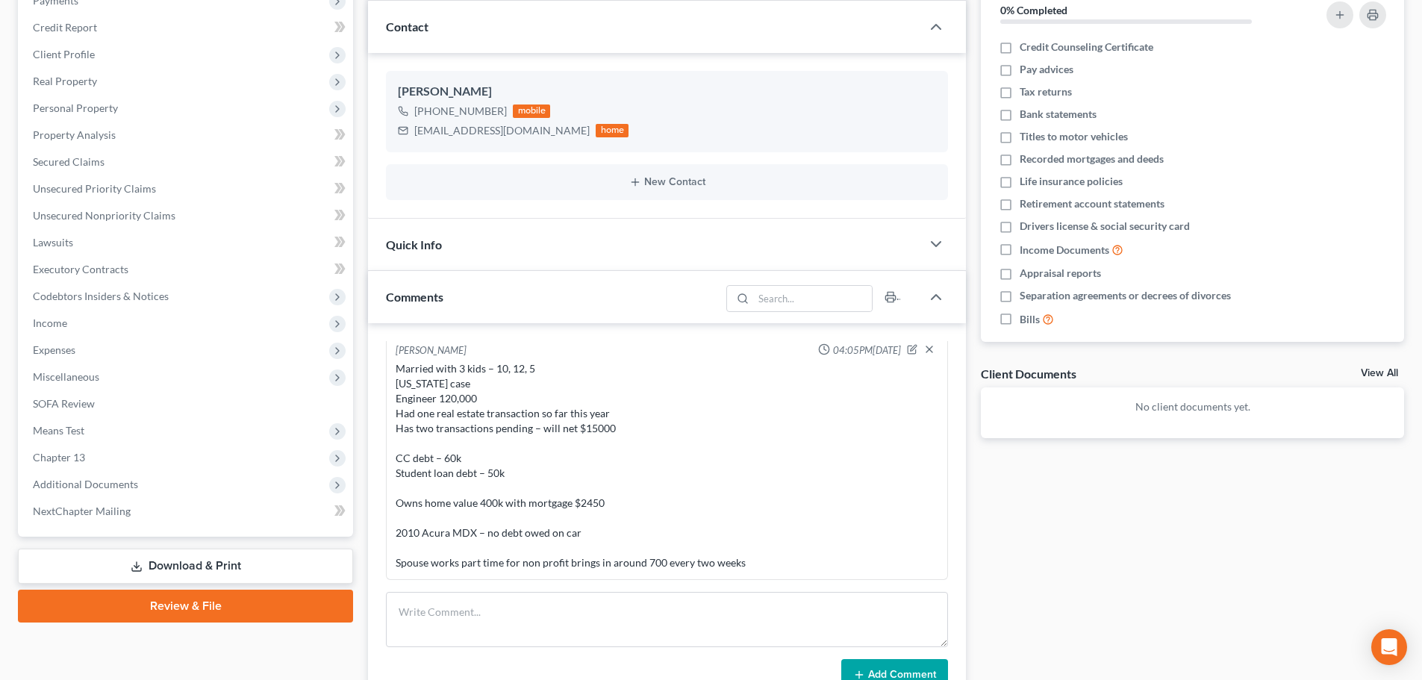
scroll to position [224, 0]
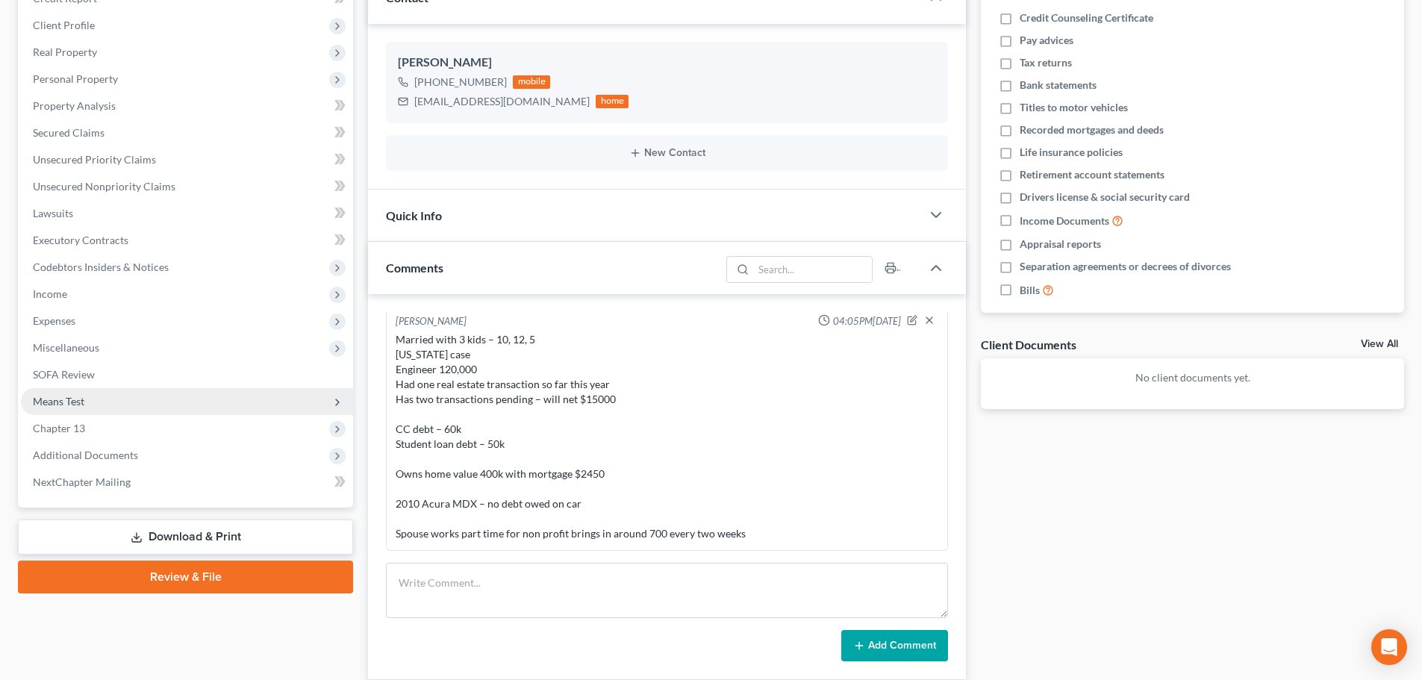
click at [44, 403] on span "Means Test" at bounding box center [59, 401] width 52 height 13
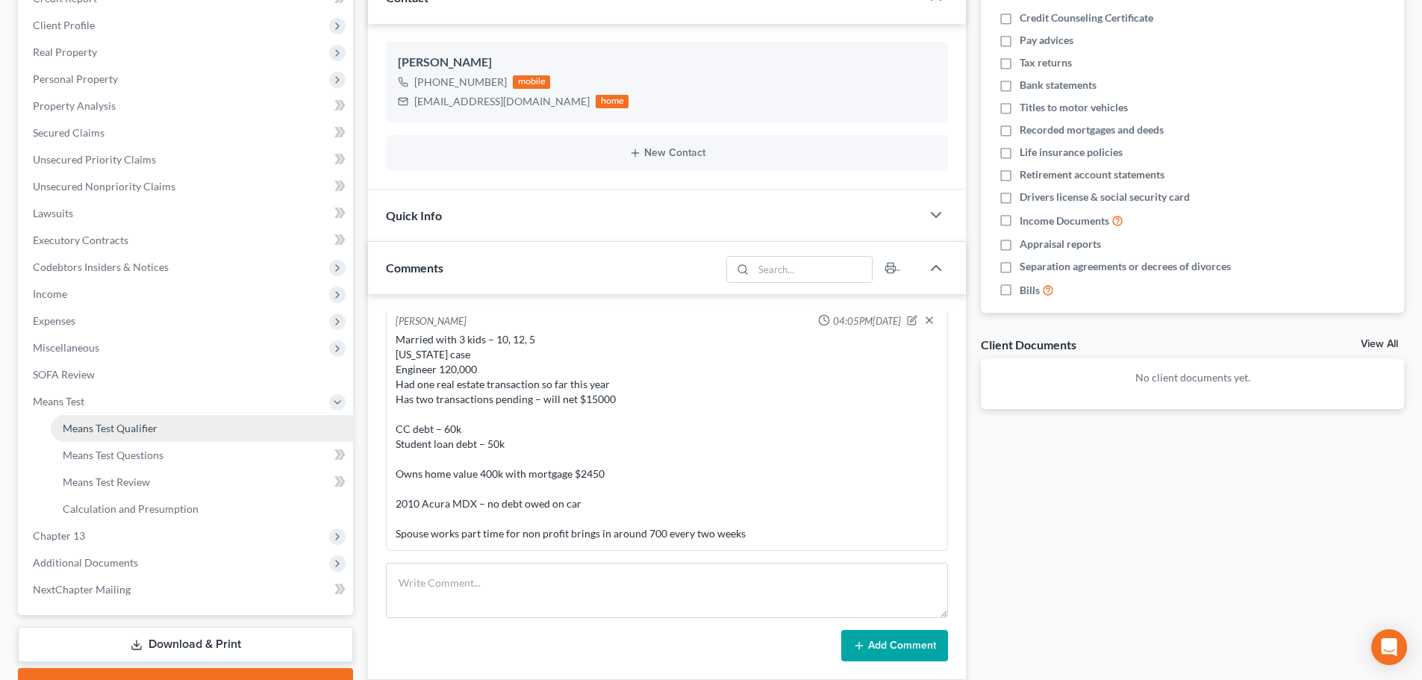
click at [110, 435] on link "Means Test Qualifier" at bounding box center [202, 428] width 302 height 27
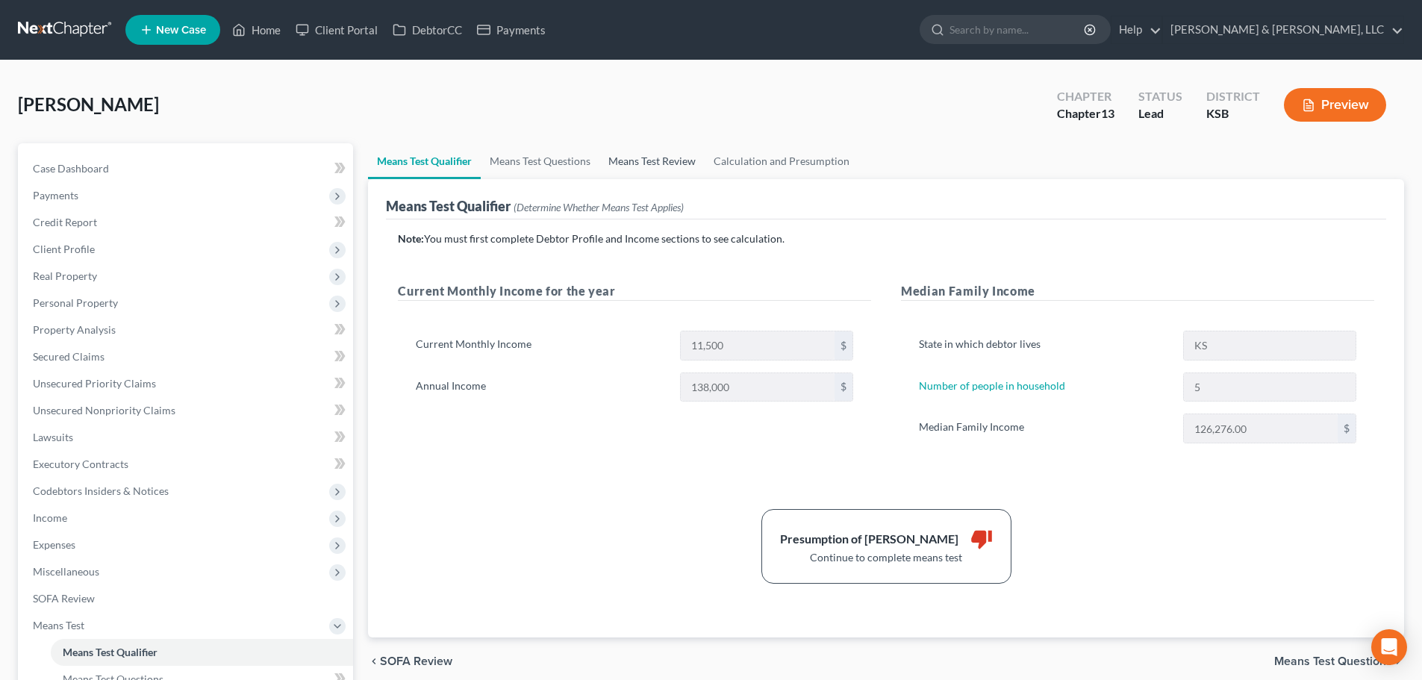
click at [666, 163] on link "Means Test Review" at bounding box center [651, 161] width 105 height 36
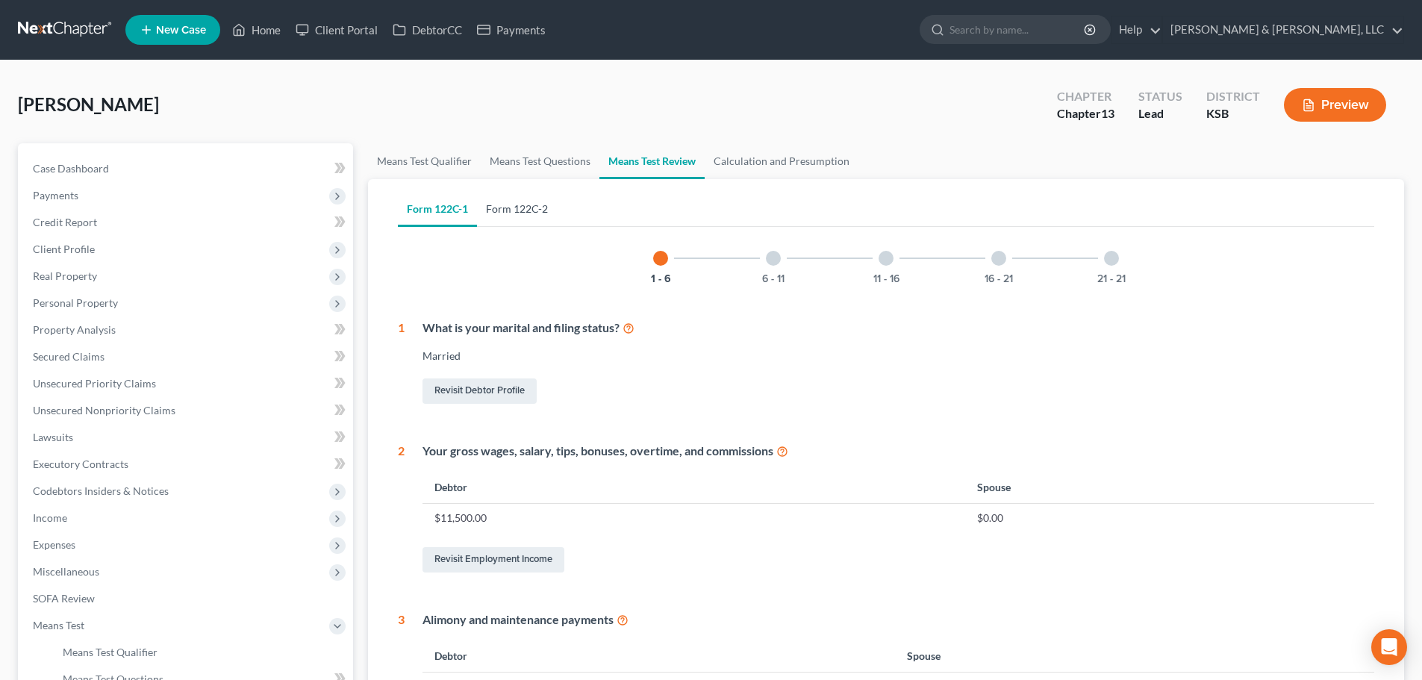
click at [536, 209] on link "Form 122C-2" at bounding box center [517, 209] width 80 height 36
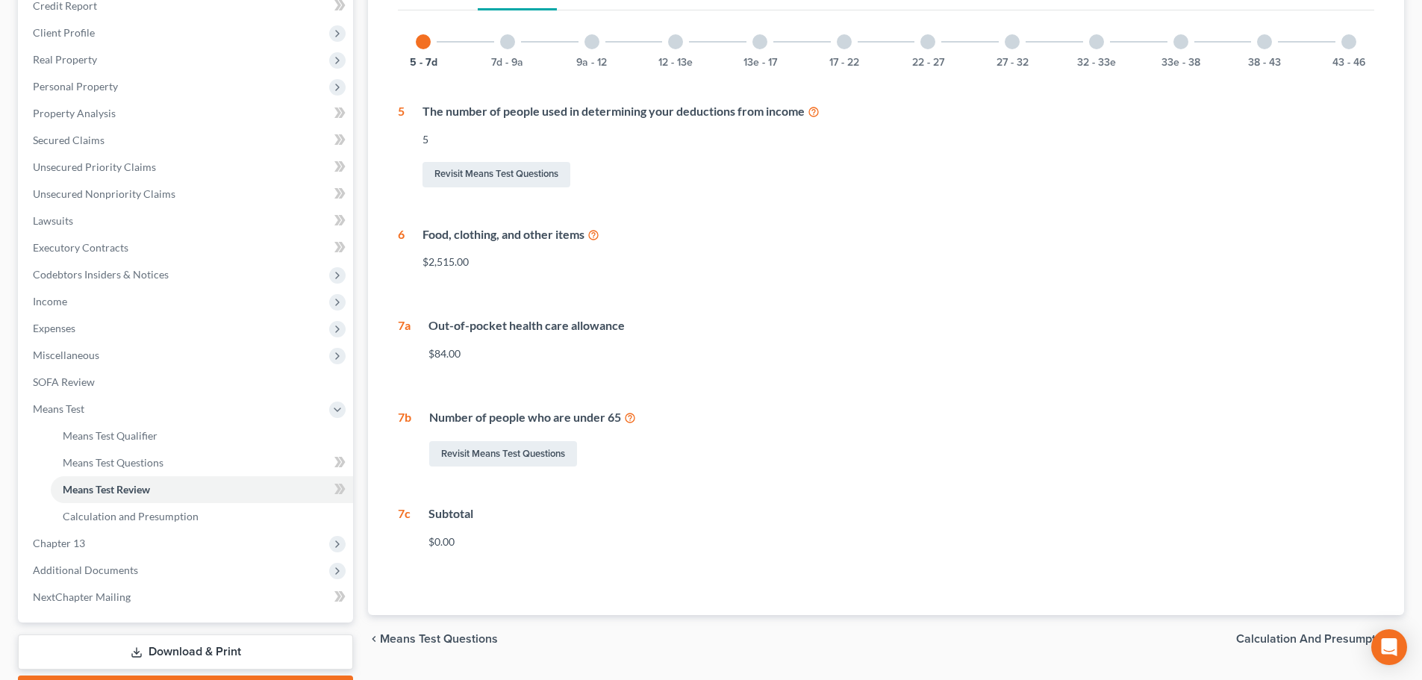
scroll to position [224, 0]
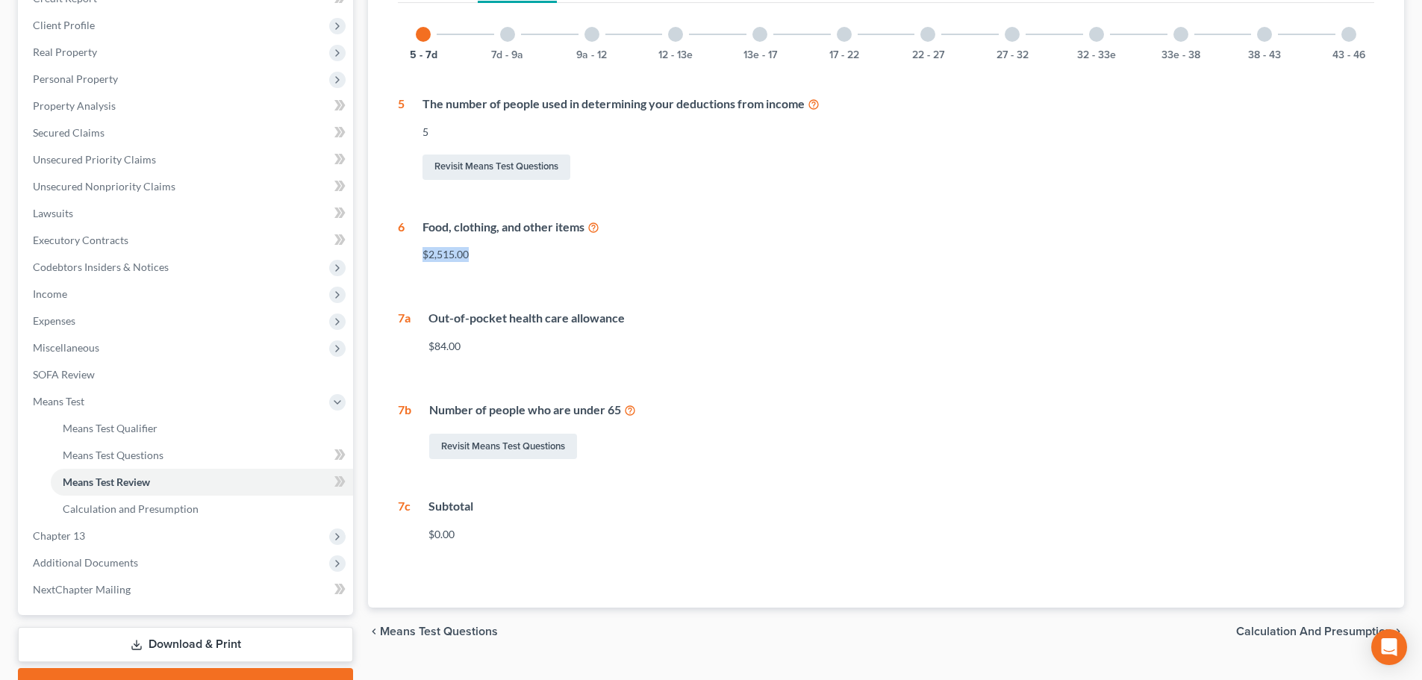
drag, startPoint x: 476, startPoint y: 257, endPoint x: 413, endPoint y: 254, distance: 62.8
click at [413, 254] on div "Food, clothing, and other items $2,515.00" at bounding box center [890, 247] width 970 height 56
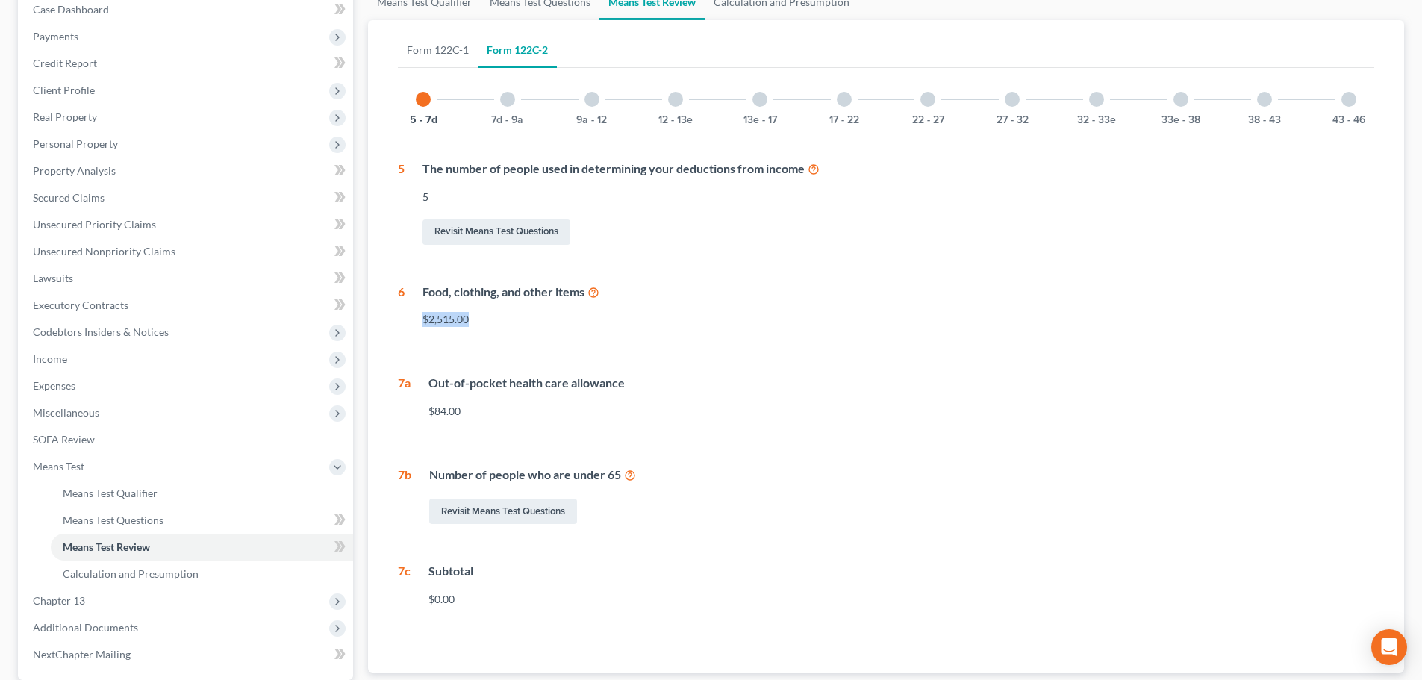
scroll to position [149, 0]
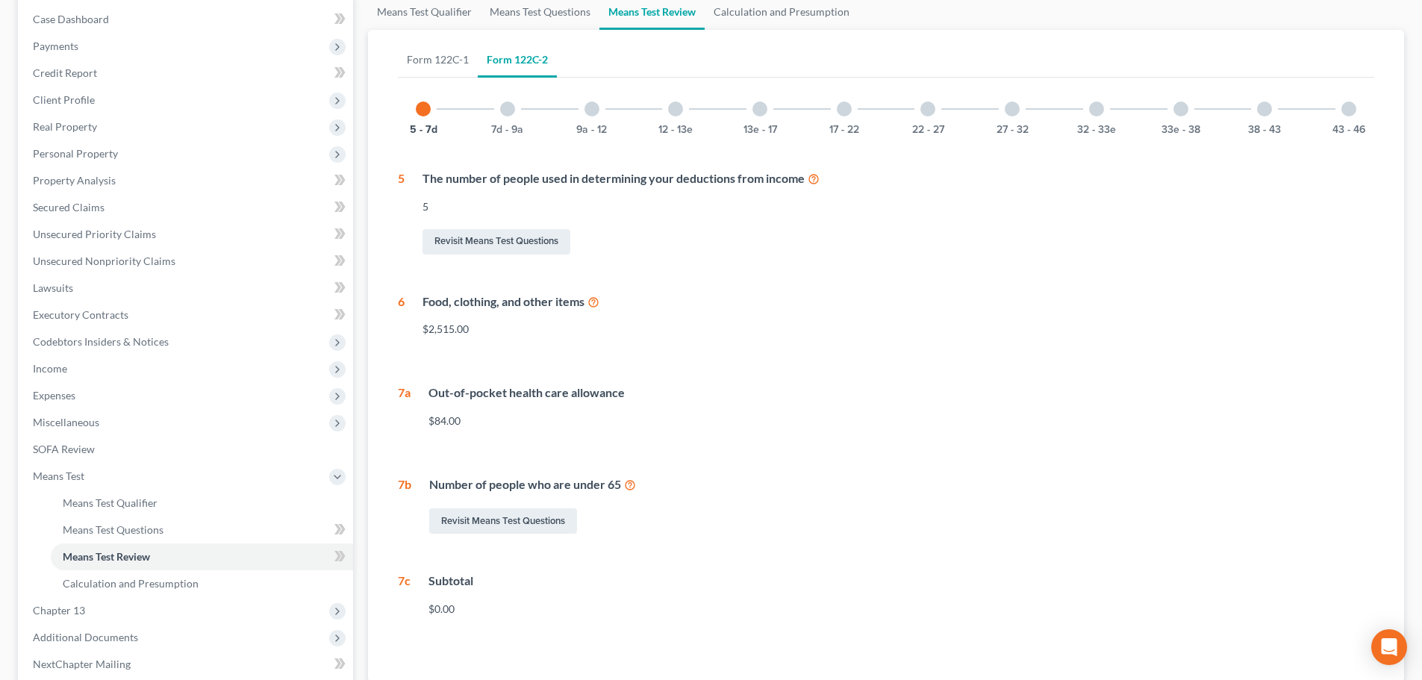
click at [507, 116] on div at bounding box center [507, 109] width 15 height 15
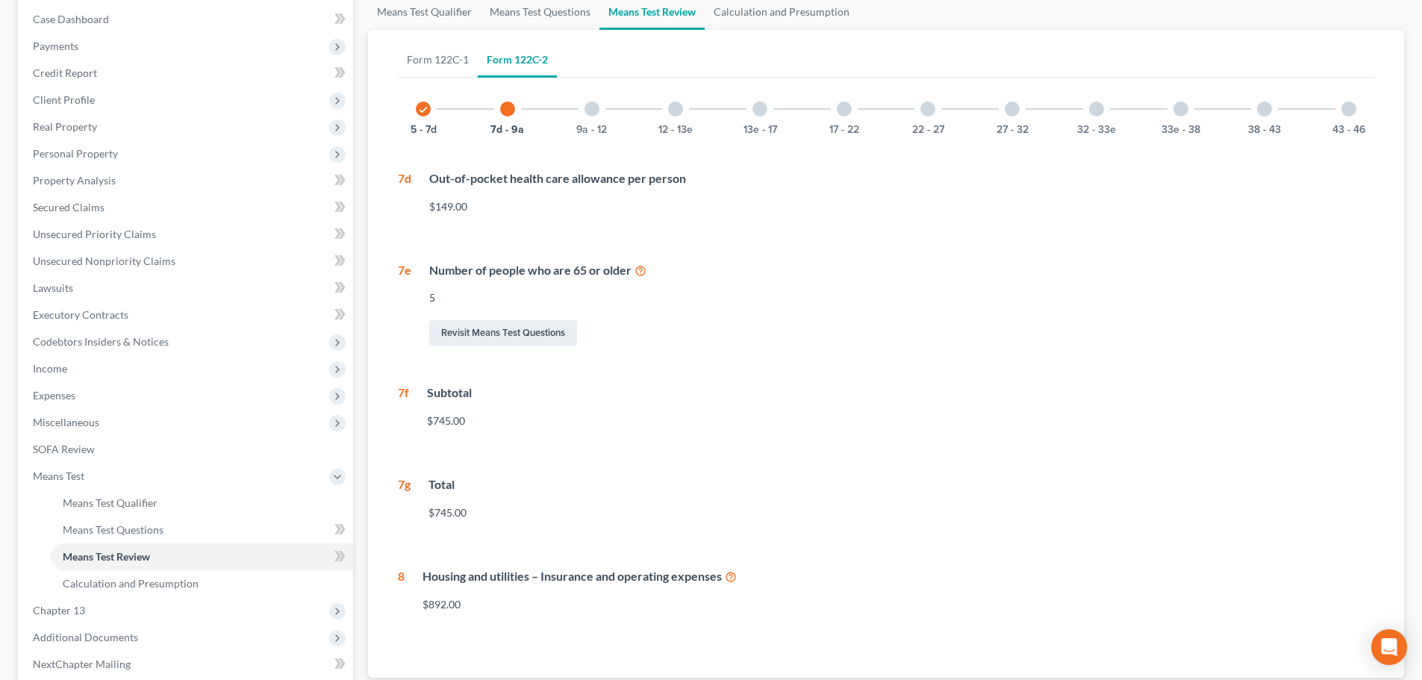
click at [593, 105] on div at bounding box center [592, 109] width 15 height 15
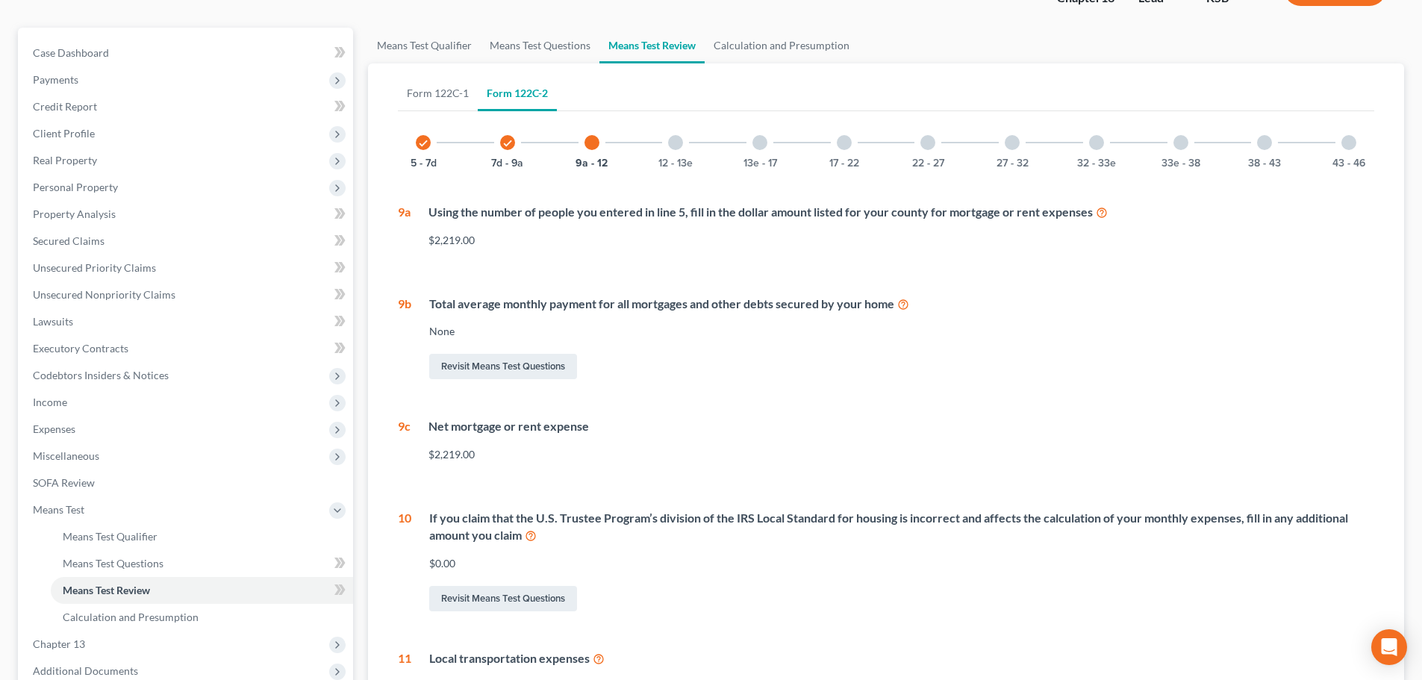
scroll to position [75, 0]
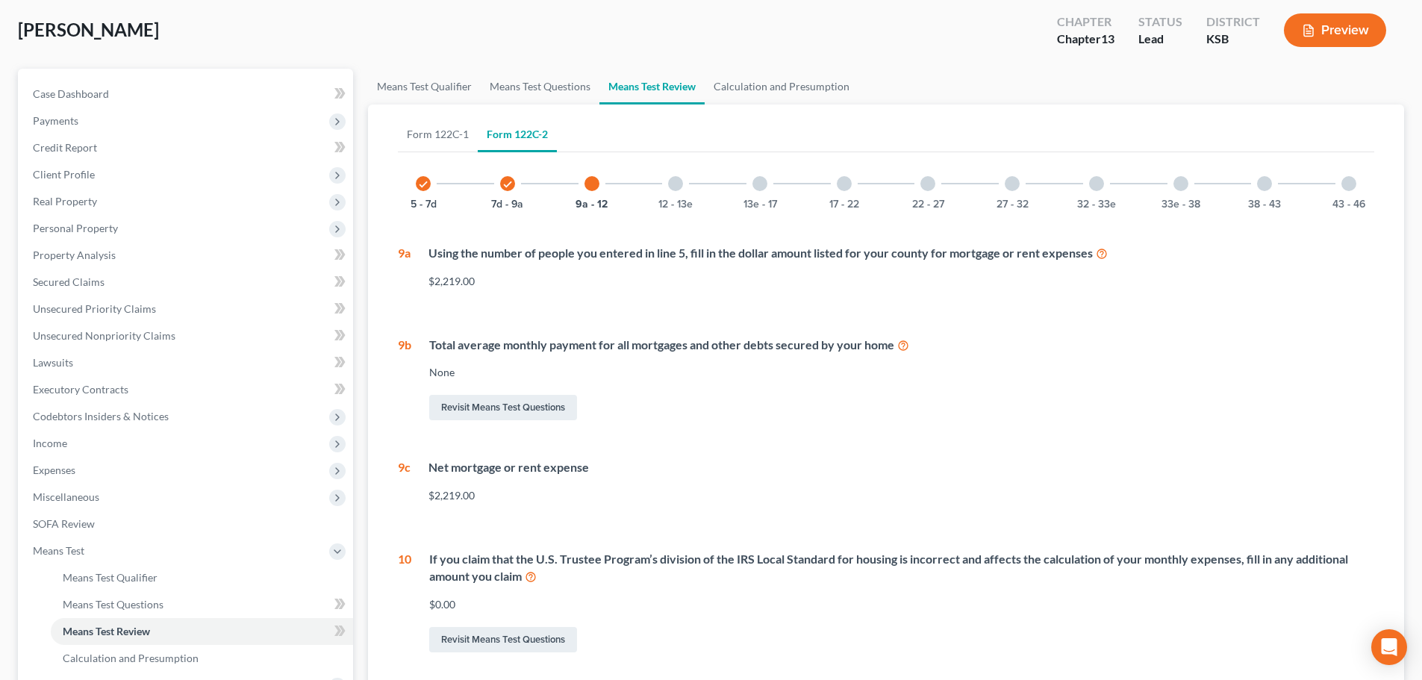
click at [673, 181] on div at bounding box center [675, 183] width 15 height 15
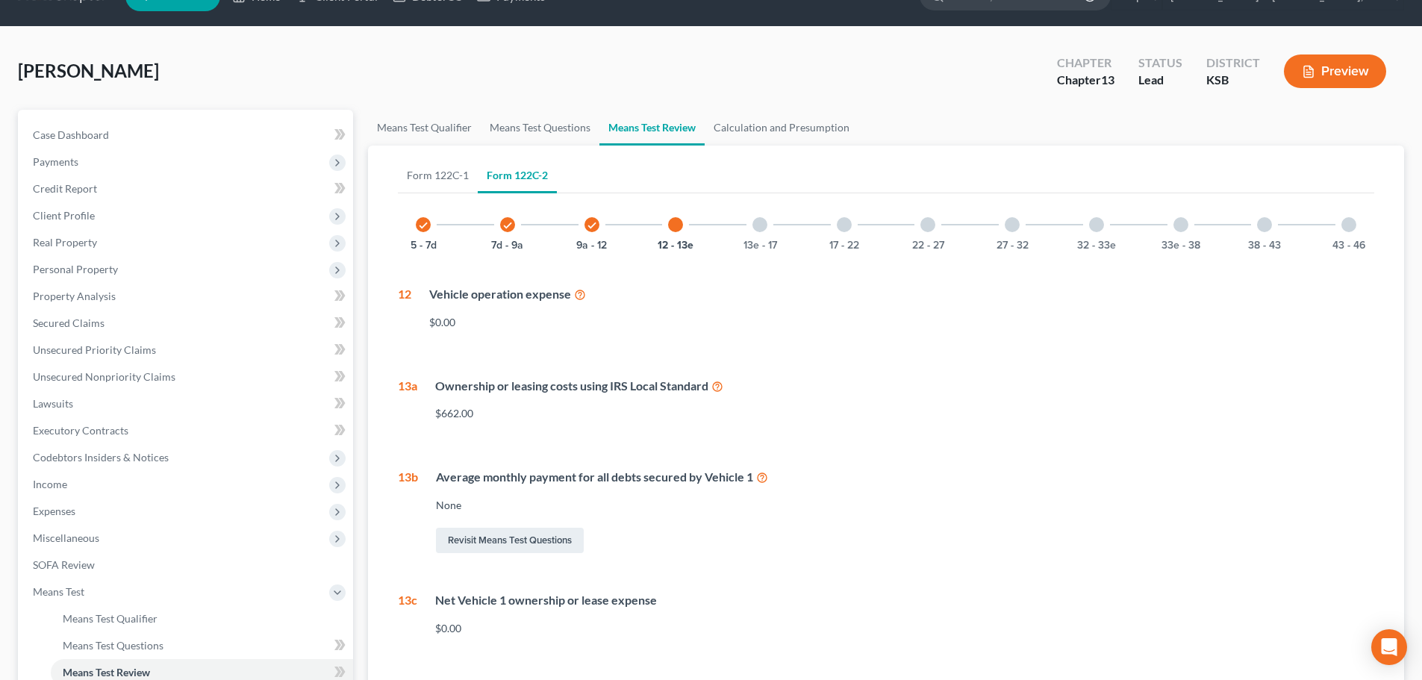
scroll to position [0, 0]
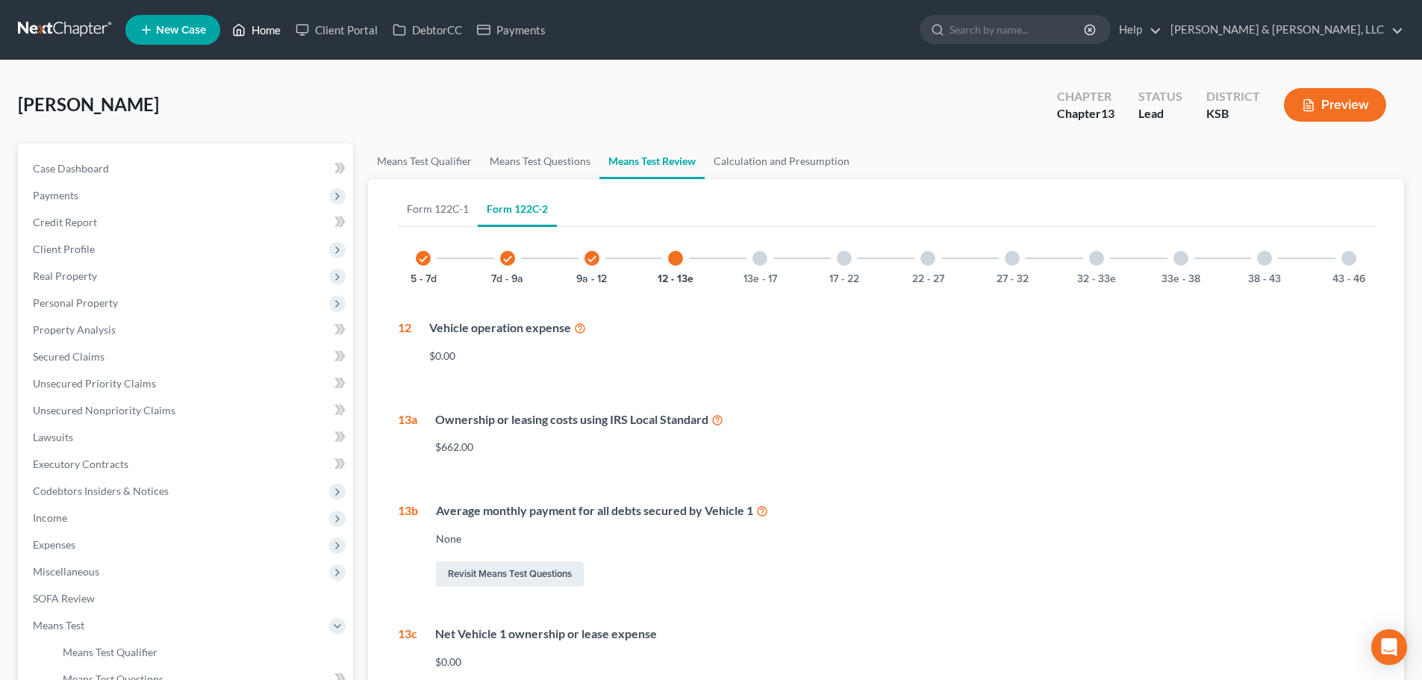
click at [255, 28] on link "Home" at bounding box center [256, 29] width 63 height 27
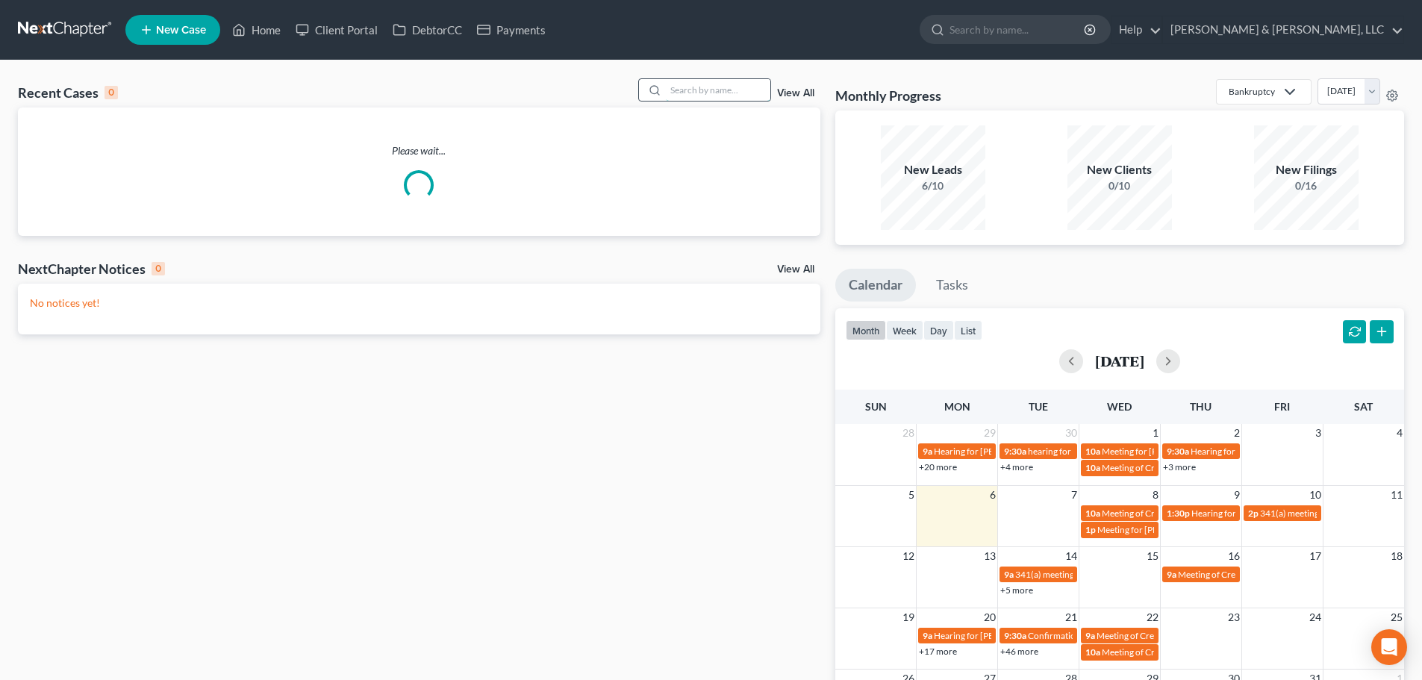
click at [721, 92] on input "search" at bounding box center [718, 90] width 105 height 22
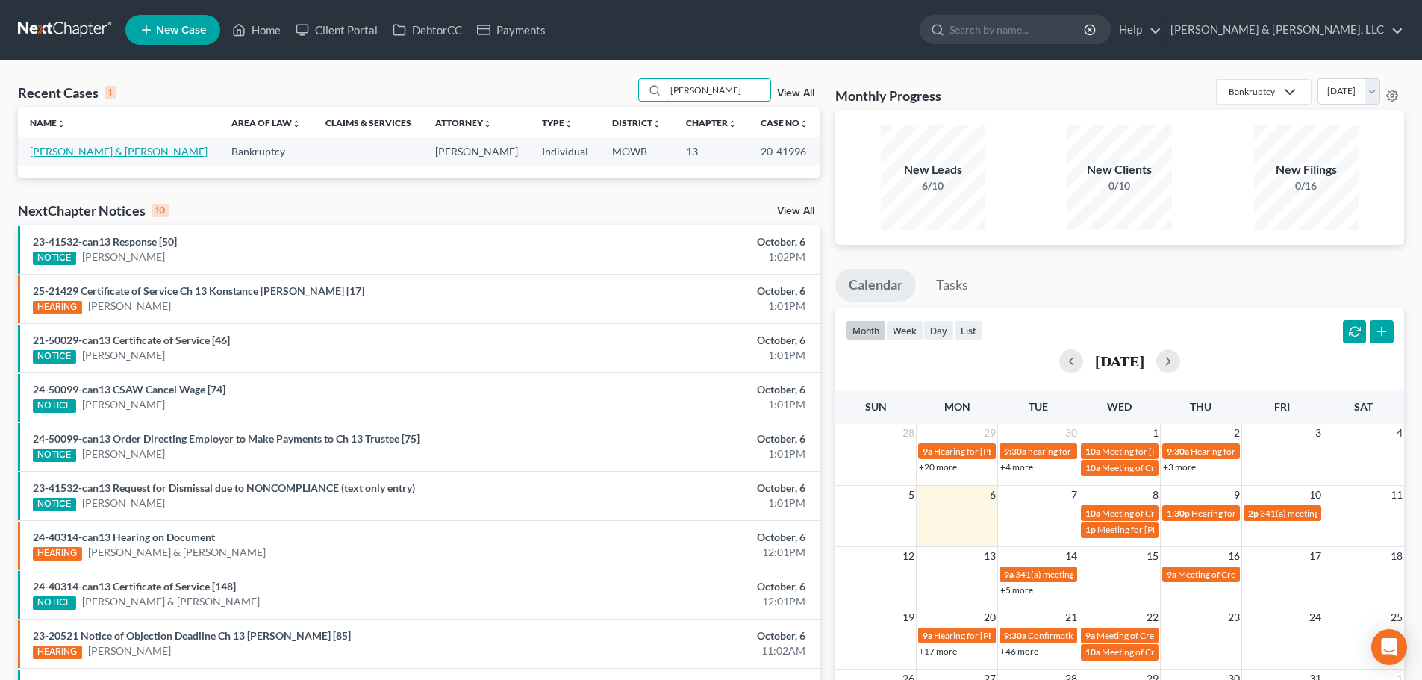
type input "redmond"
click at [75, 157] on link "Redmond, Andrew & Daisy" at bounding box center [119, 151] width 178 height 13
select select "6"
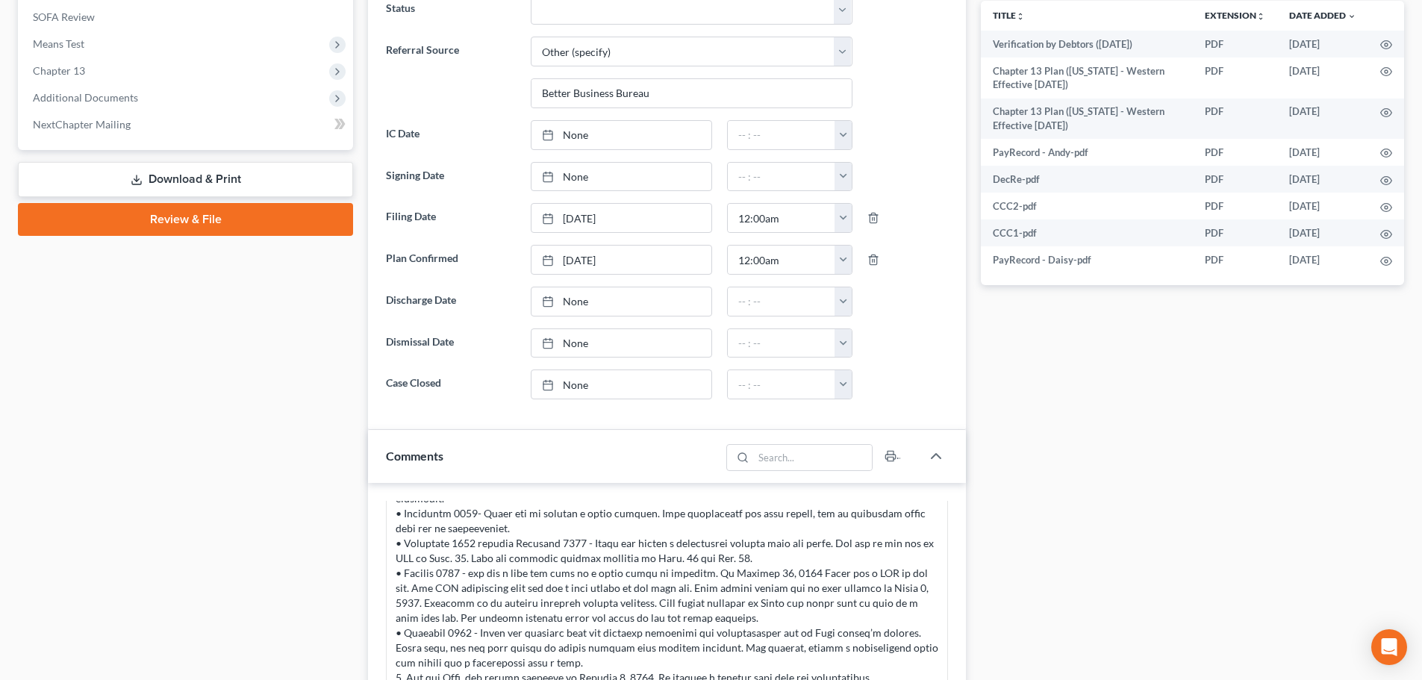
scroll to position [597, 0]
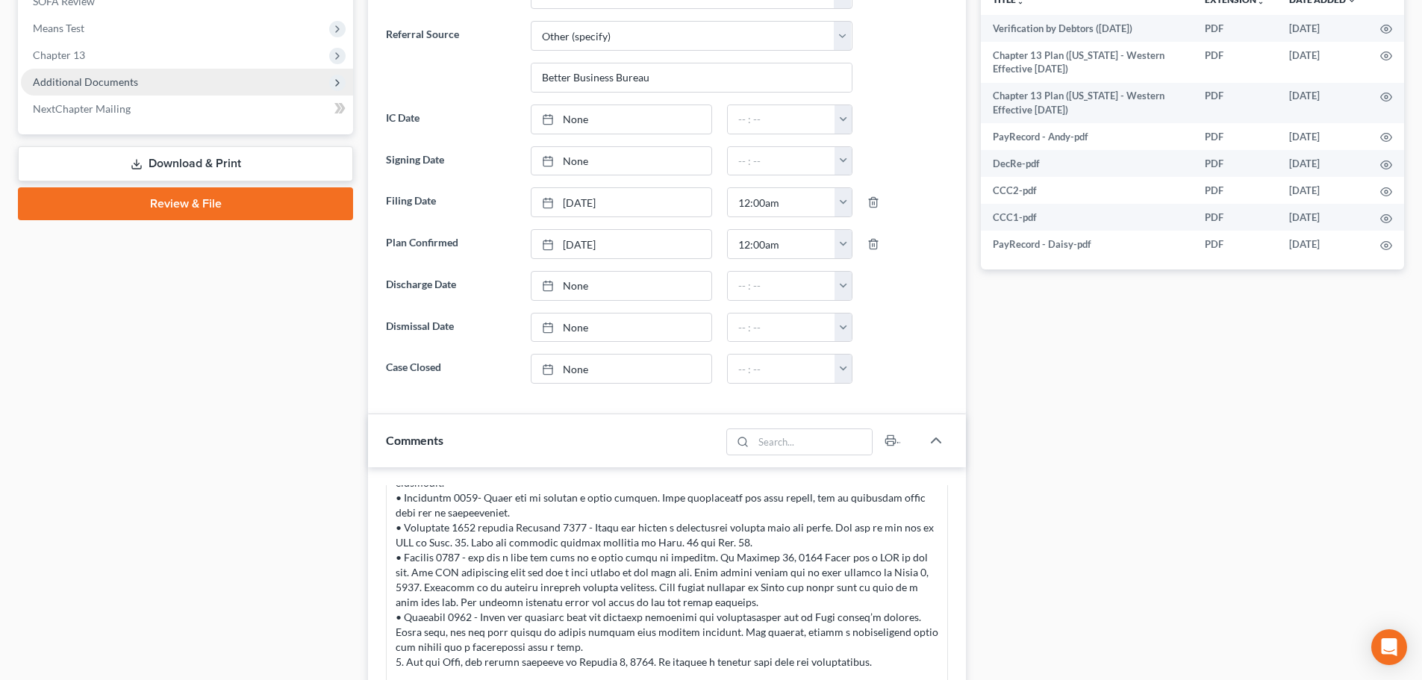
click at [96, 75] on span "Additional Documents" at bounding box center [85, 81] width 105 height 13
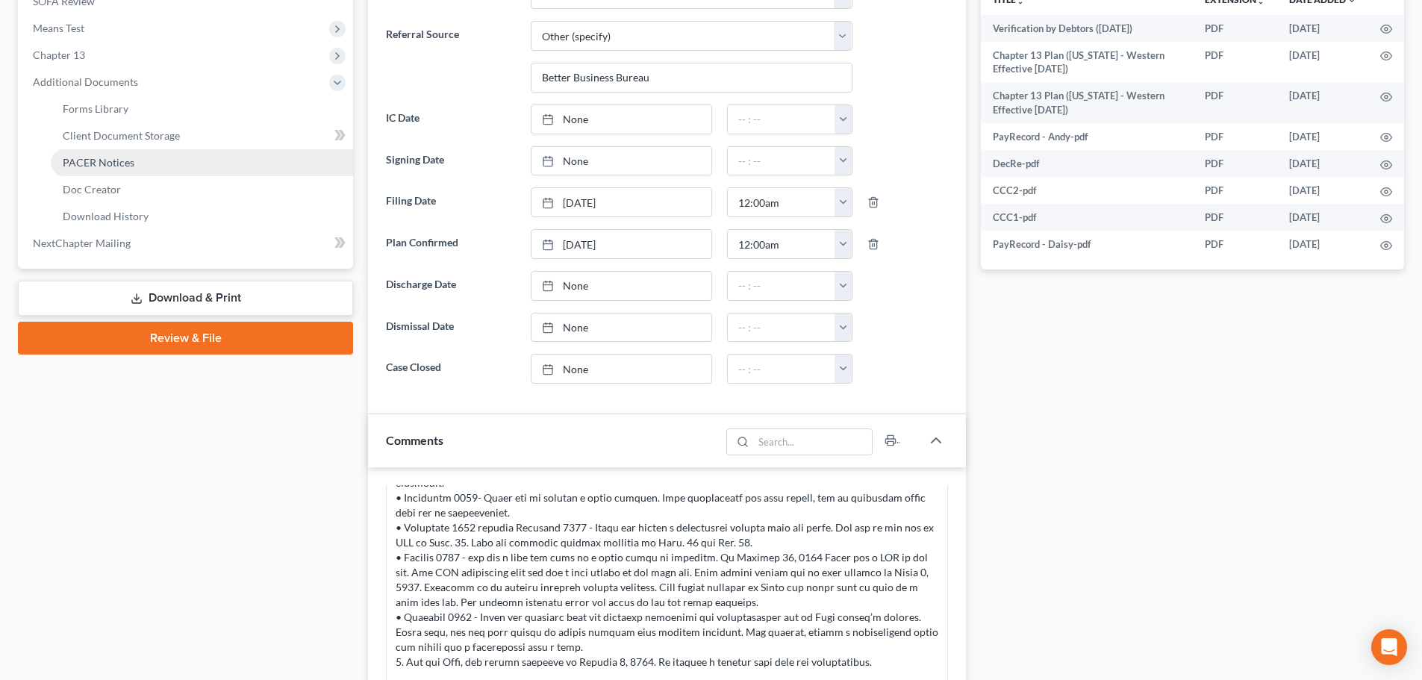
click at [87, 166] on span "PACER Notices" at bounding box center [99, 162] width 72 height 13
